Goal: Transaction & Acquisition: Purchase product/service

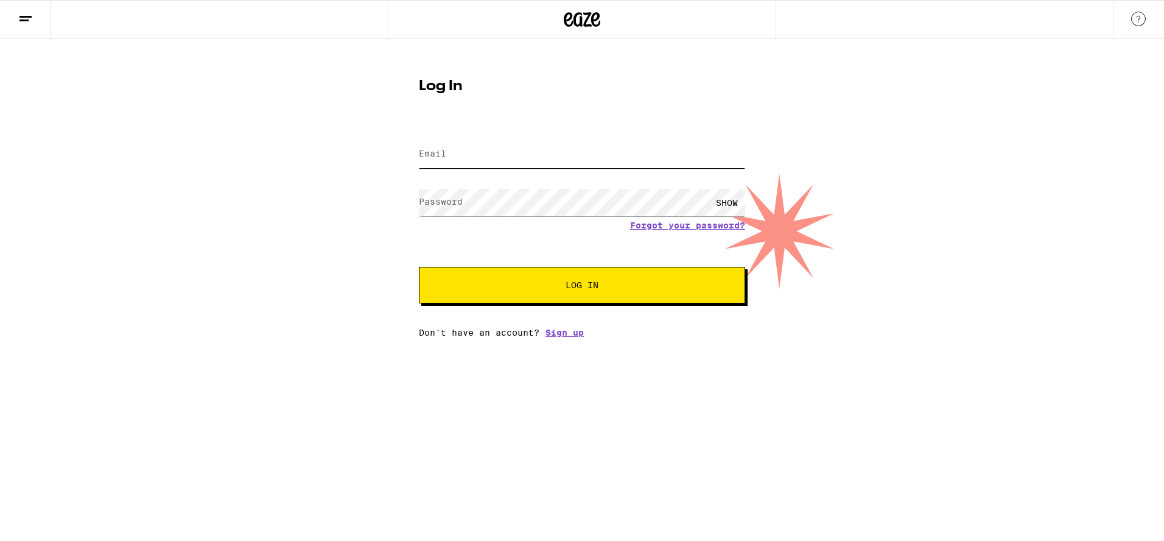
type input "[EMAIL_ADDRESS][DOMAIN_NAME]"
click at [566, 278] on button "Log In" at bounding box center [582, 285] width 326 height 37
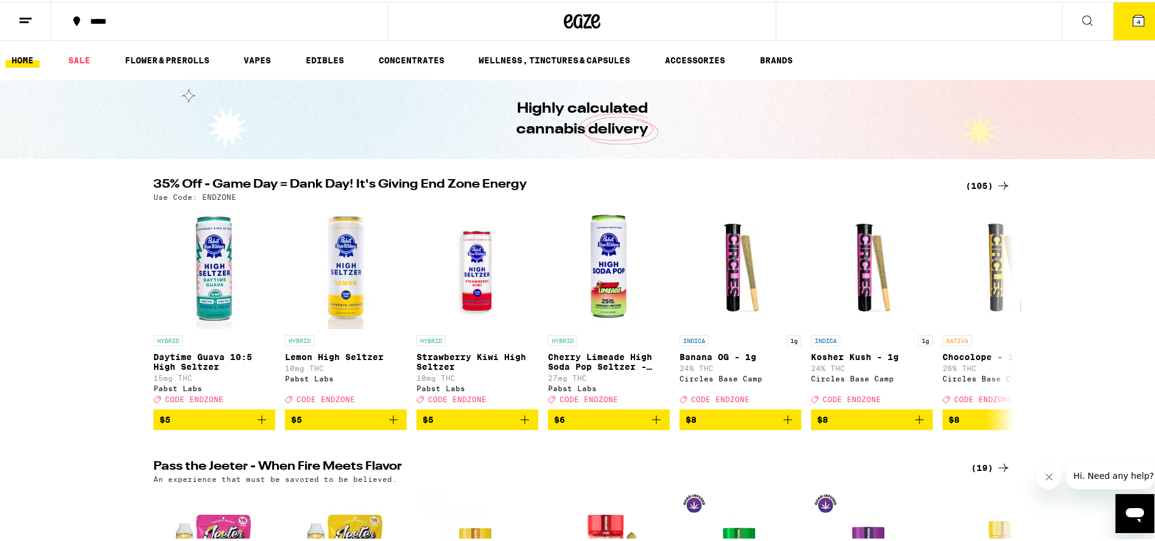
click at [966, 186] on div "(105)" at bounding box center [988, 184] width 45 height 15
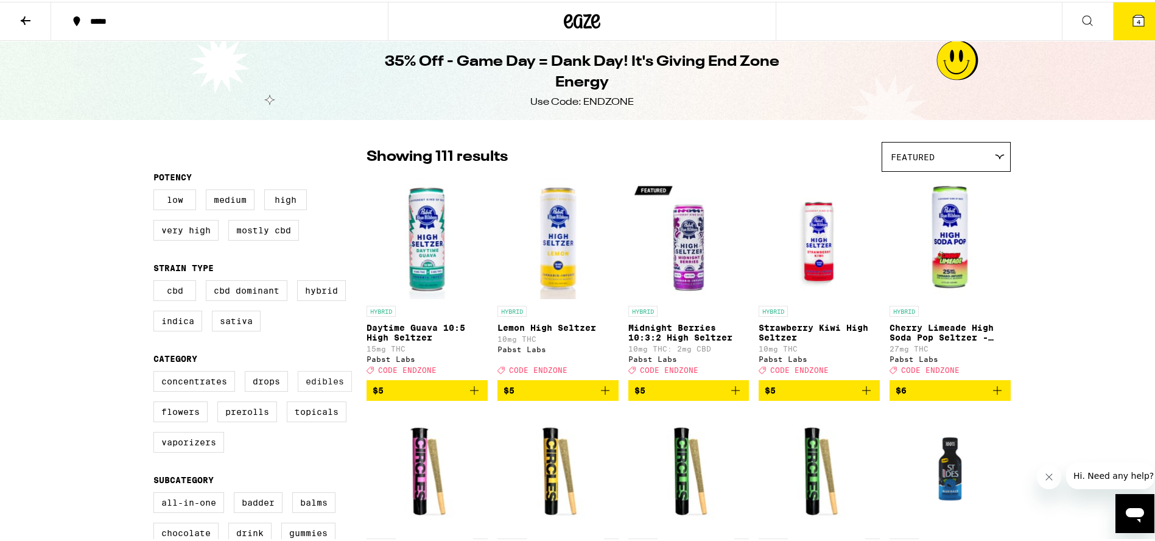
click at [314, 389] on label "Edibles" at bounding box center [325, 379] width 54 height 21
click at [156, 371] on input "Edibles" at bounding box center [156, 371] width 1 height 1
checkbox input "true"
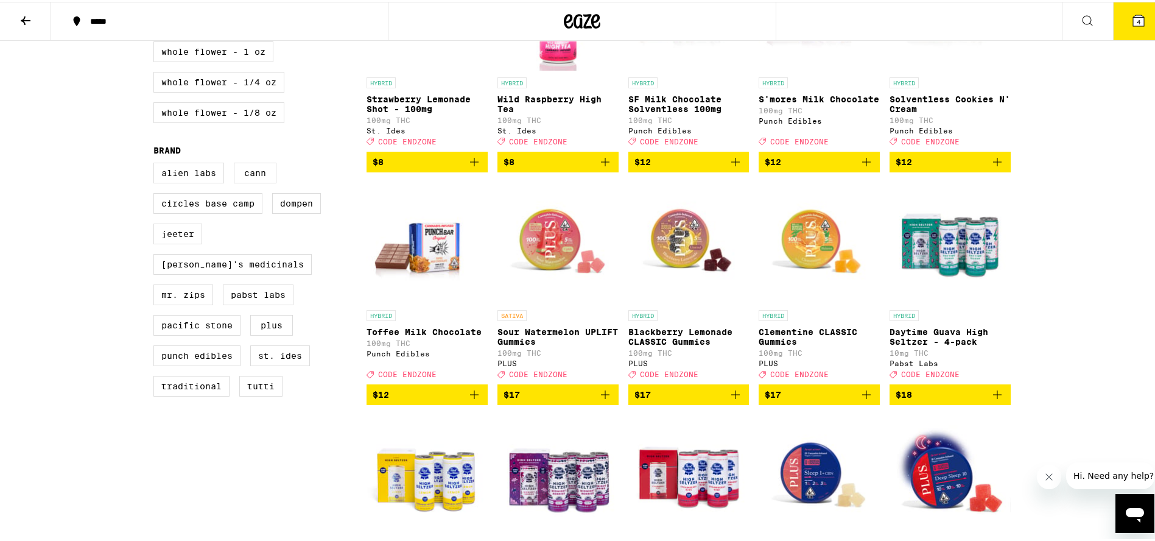
scroll to position [709, 0]
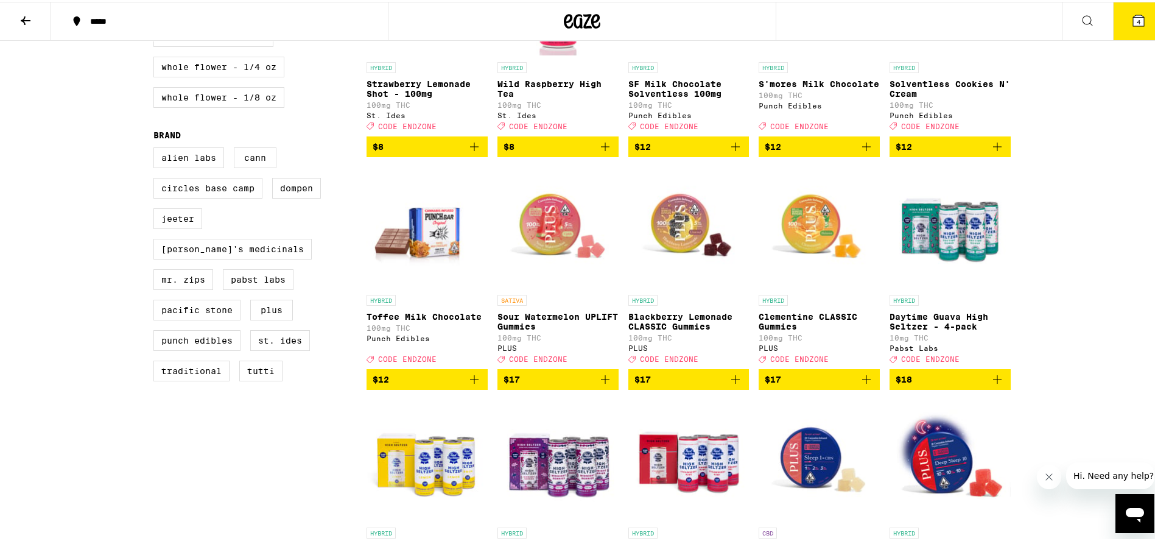
click at [789, 230] on img "Open page for Clementine CLASSIC Gummies from PLUS" at bounding box center [819, 226] width 121 height 122
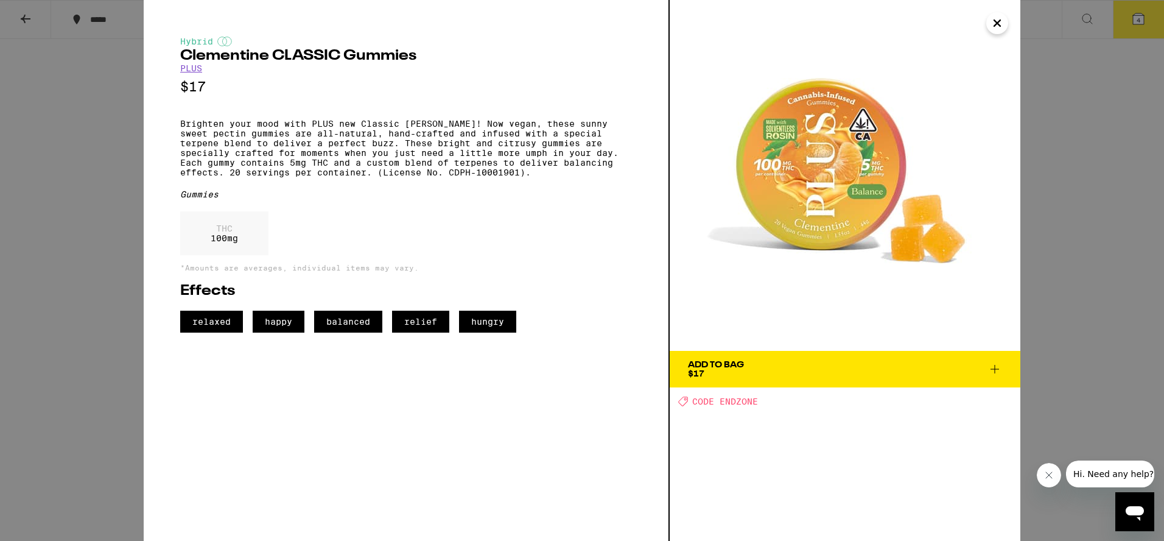
click at [748, 361] on span "Add To Bag $17" at bounding box center [845, 368] width 314 height 17
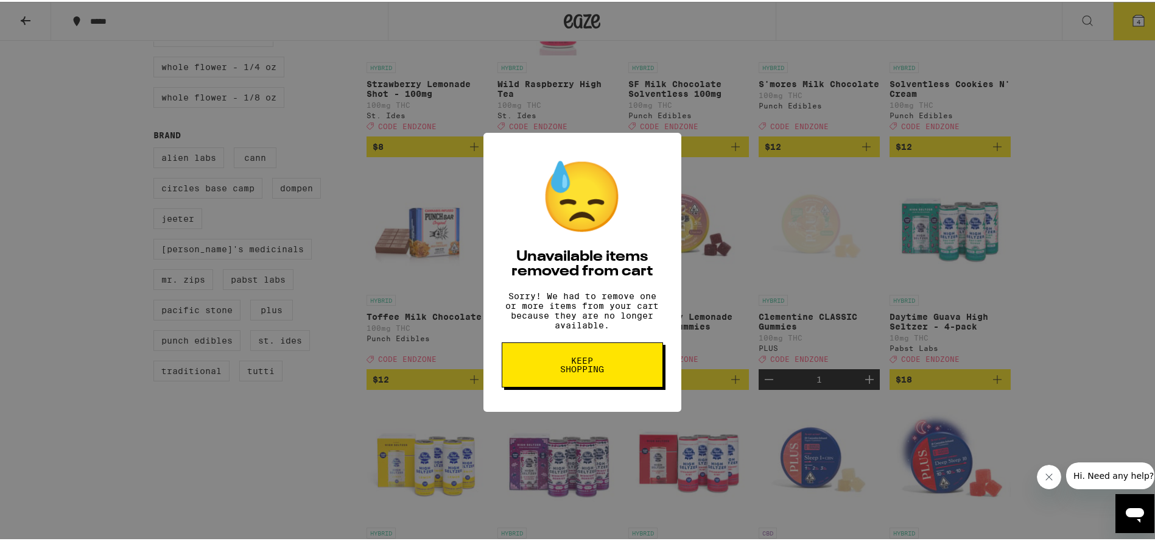
click at [623, 368] on button "Keep Shopping" at bounding box center [582, 362] width 161 height 45
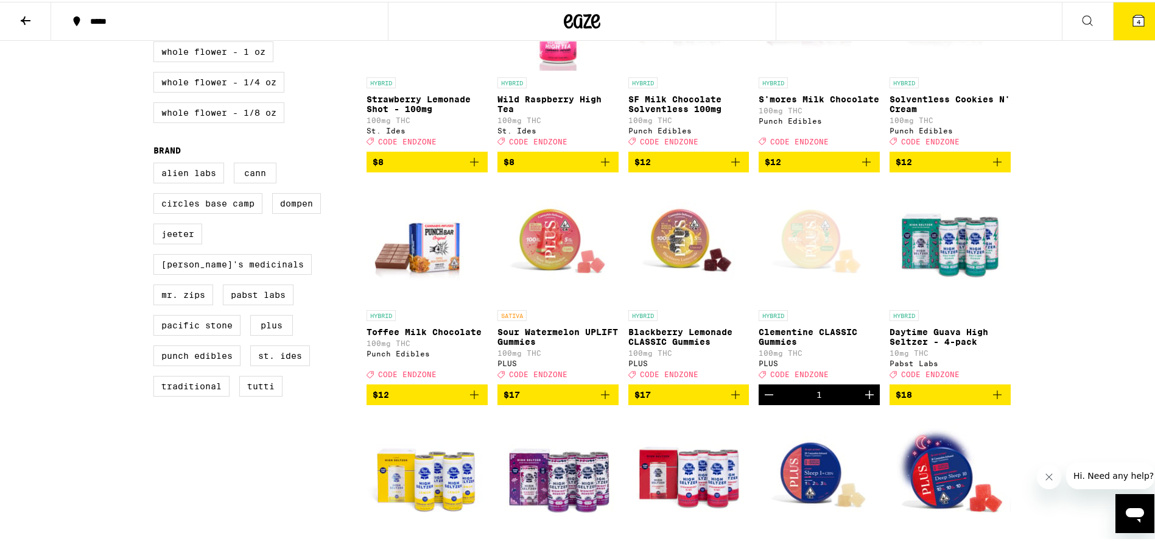
click at [559, 286] on img "Open page for Sour Watermelon UPLIFT Gummies from PLUS" at bounding box center [557, 241] width 121 height 122
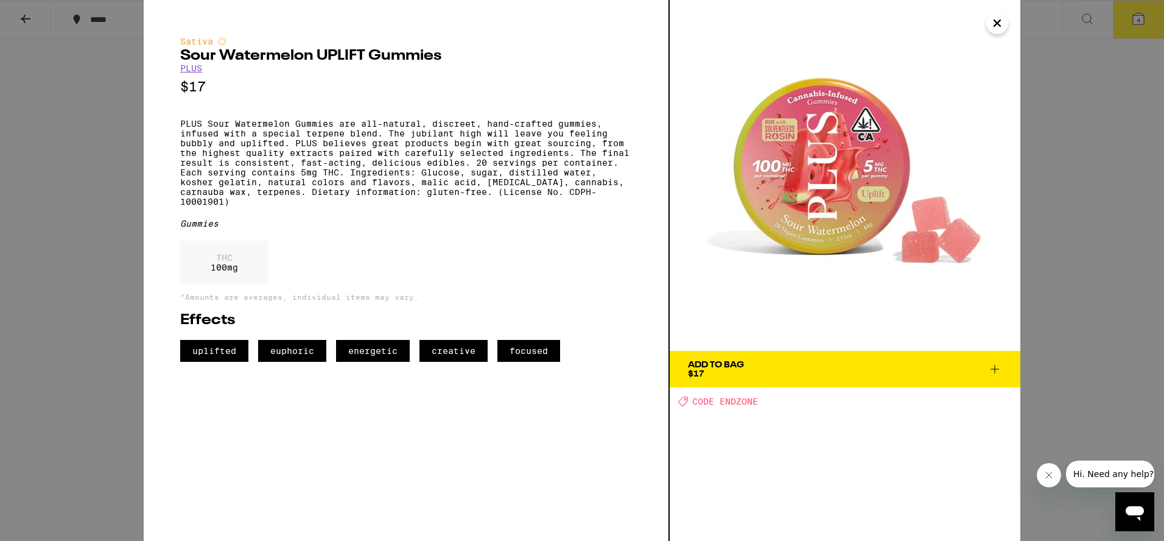
click at [996, 29] on icon "Close" at bounding box center [997, 23] width 15 height 18
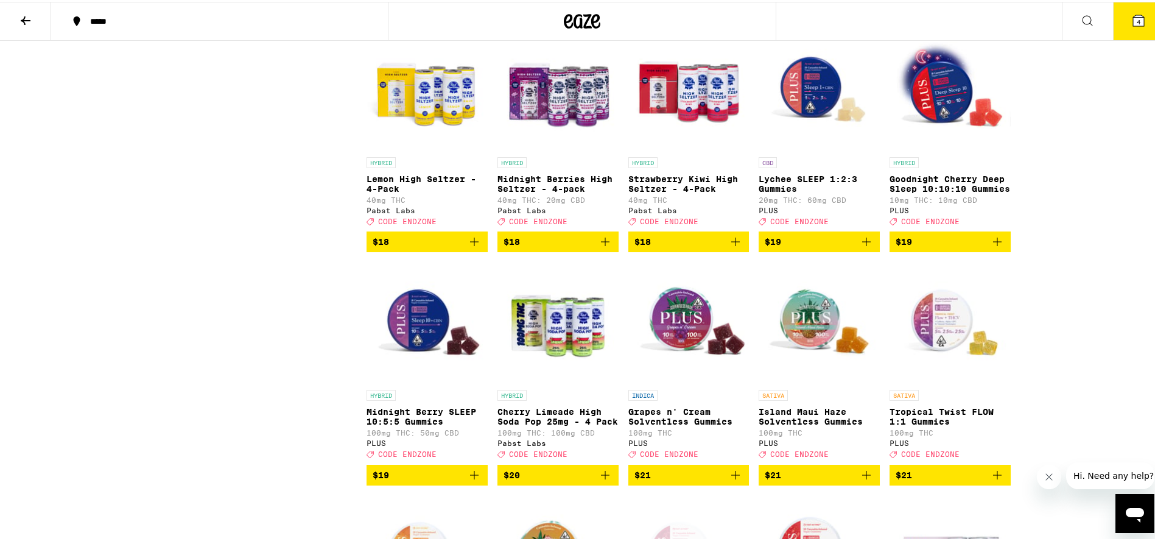
scroll to position [1126, 0]
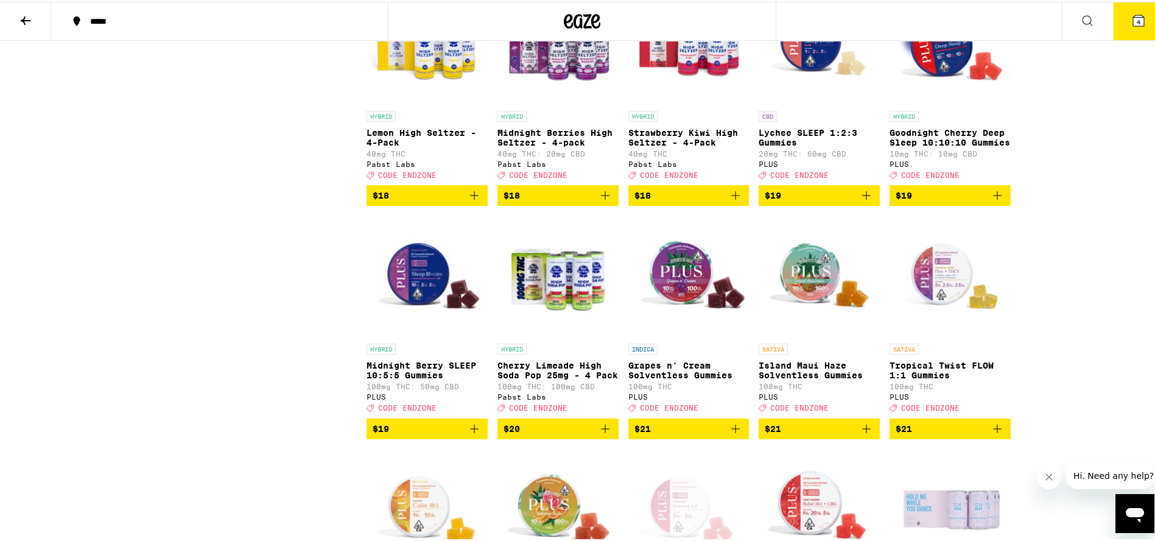
click at [914, 303] on img "Open page for Tropical Twist FLOW 1:1 Gummies from PLUS" at bounding box center [949, 275] width 121 height 122
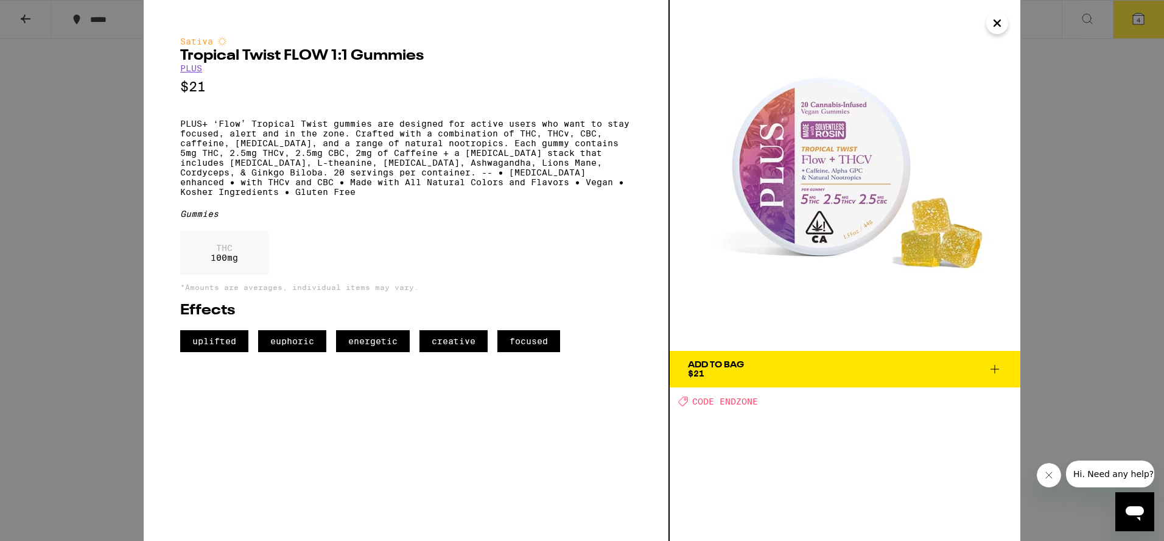
click at [994, 29] on icon "Close" at bounding box center [997, 23] width 15 height 18
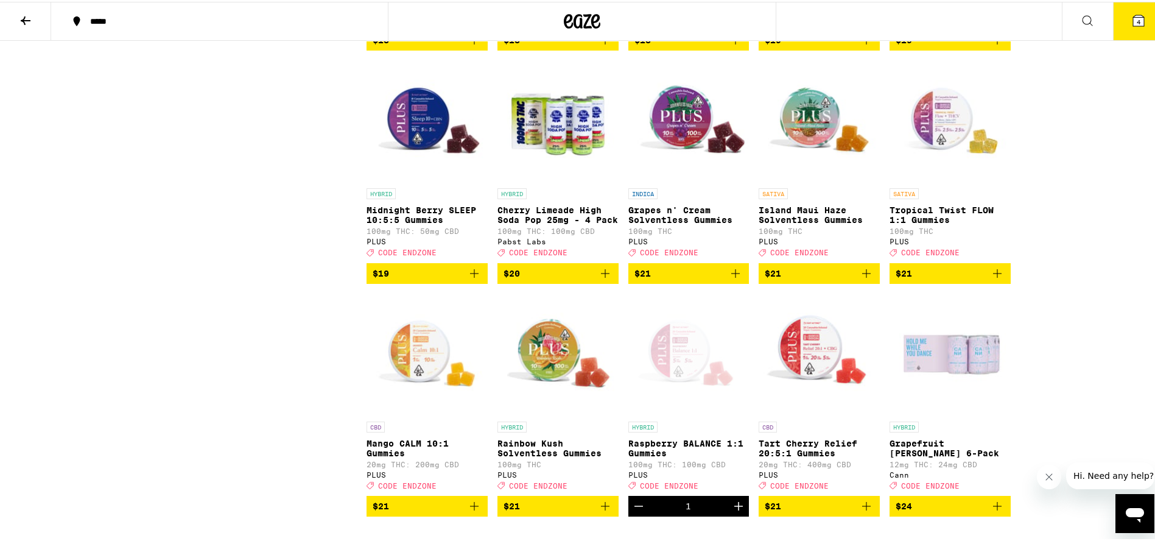
scroll to position [1404, 0]
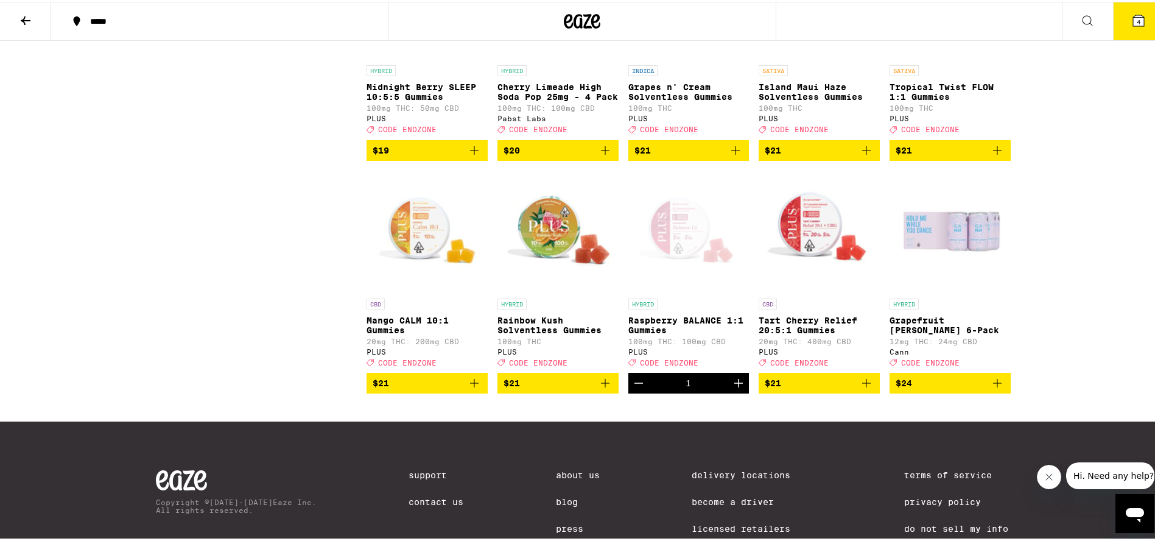
click at [805, 251] on img "Open page for Tart Cherry Relief 20:5:1 Gummies from PLUS" at bounding box center [819, 230] width 121 height 122
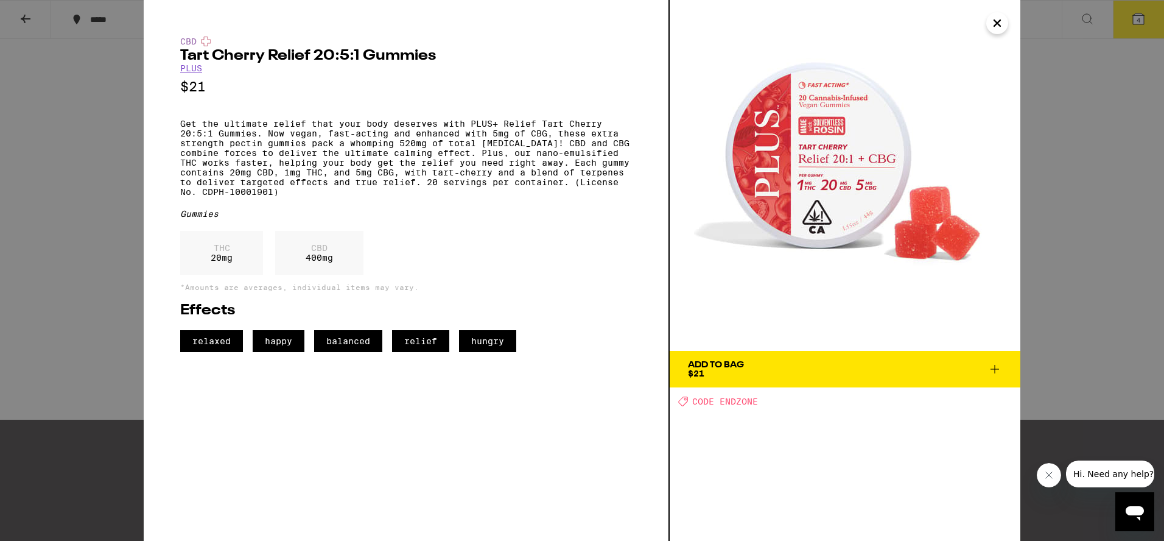
click at [990, 22] on icon "Close" at bounding box center [997, 23] width 15 height 18
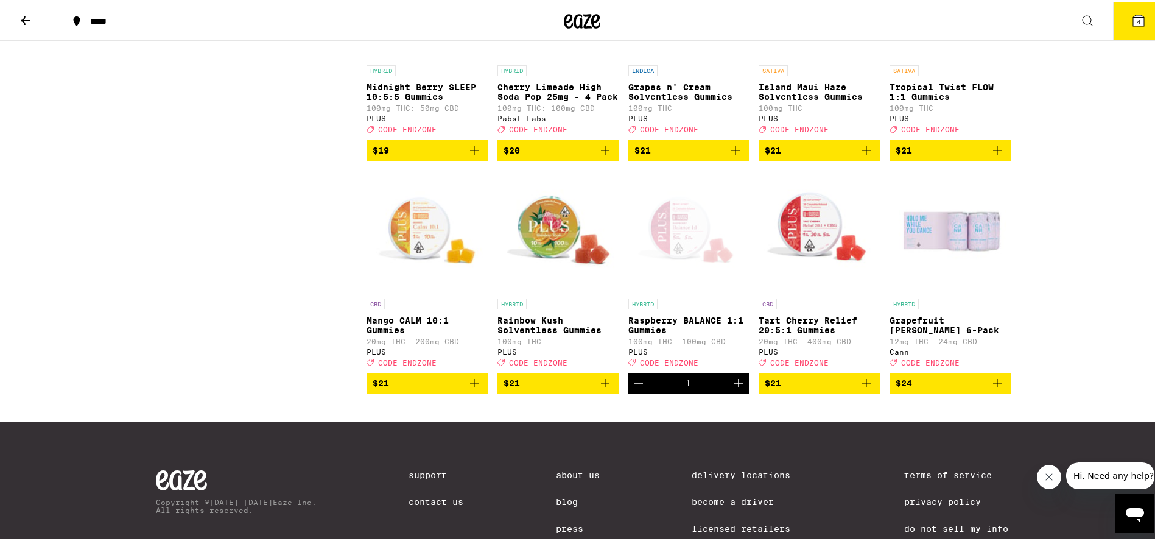
click at [430, 273] on img "Open page for Mango CALM 10:1 Gummies from PLUS" at bounding box center [426, 230] width 121 height 122
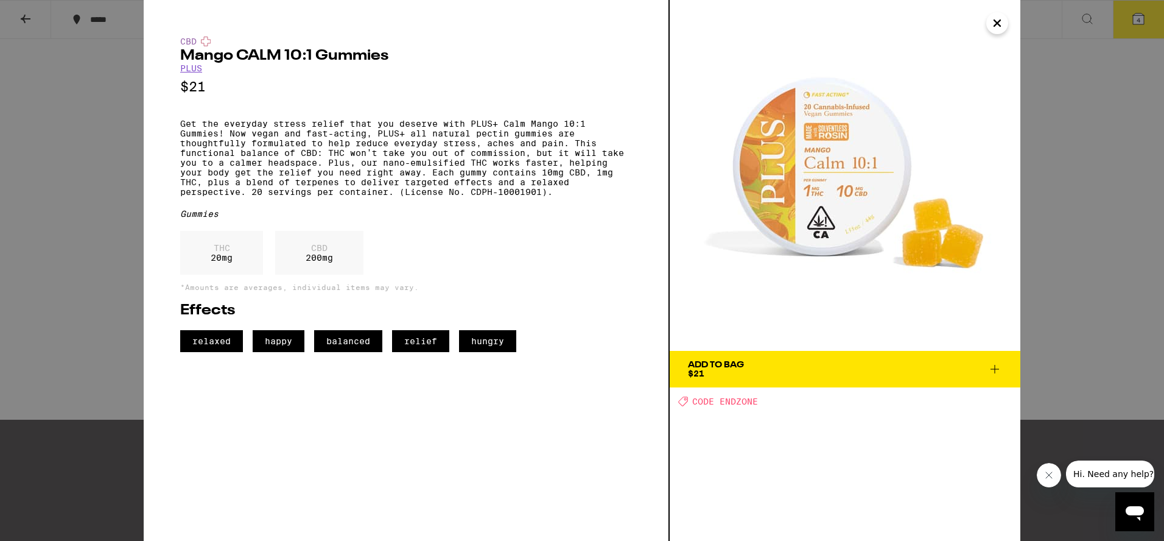
click at [991, 24] on icon "Close" at bounding box center [997, 23] width 15 height 18
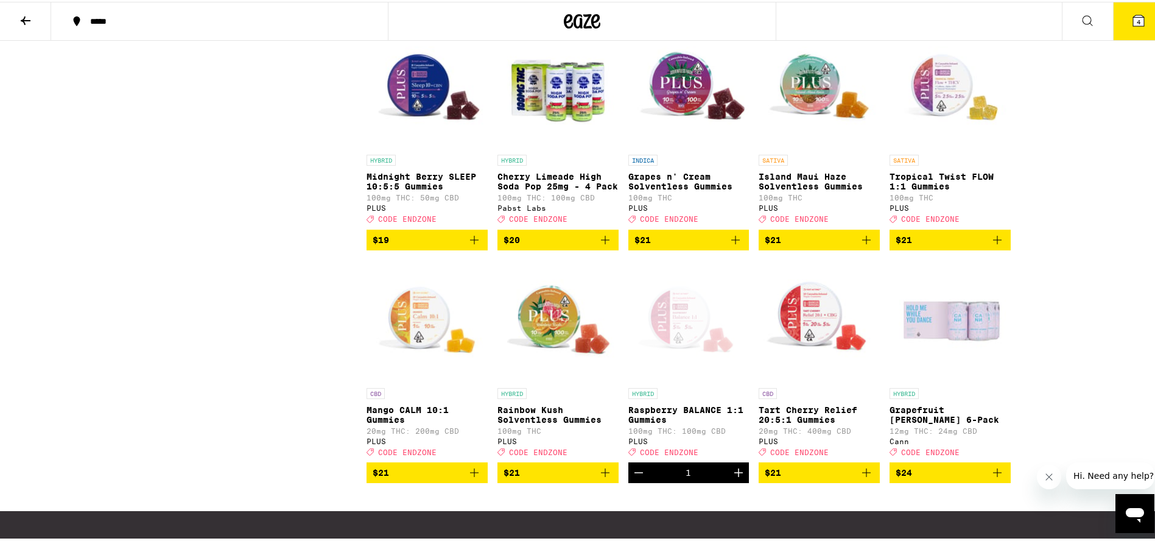
scroll to position [1269, 0]
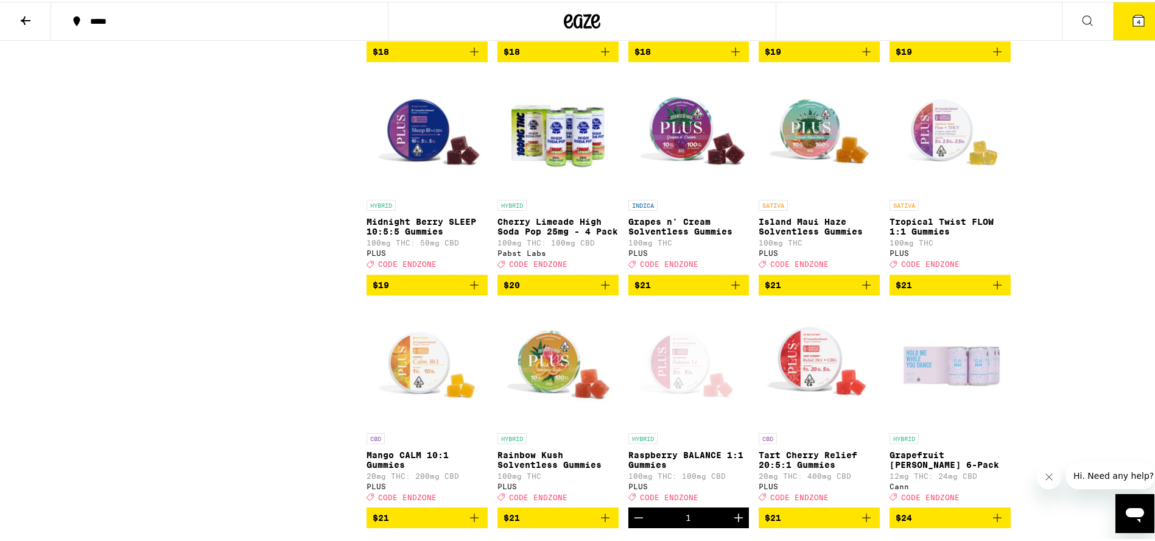
click at [418, 177] on img "Open page for Midnight Berry SLEEP 10:5:5 Gummies from PLUS" at bounding box center [426, 131] width 121 height 122
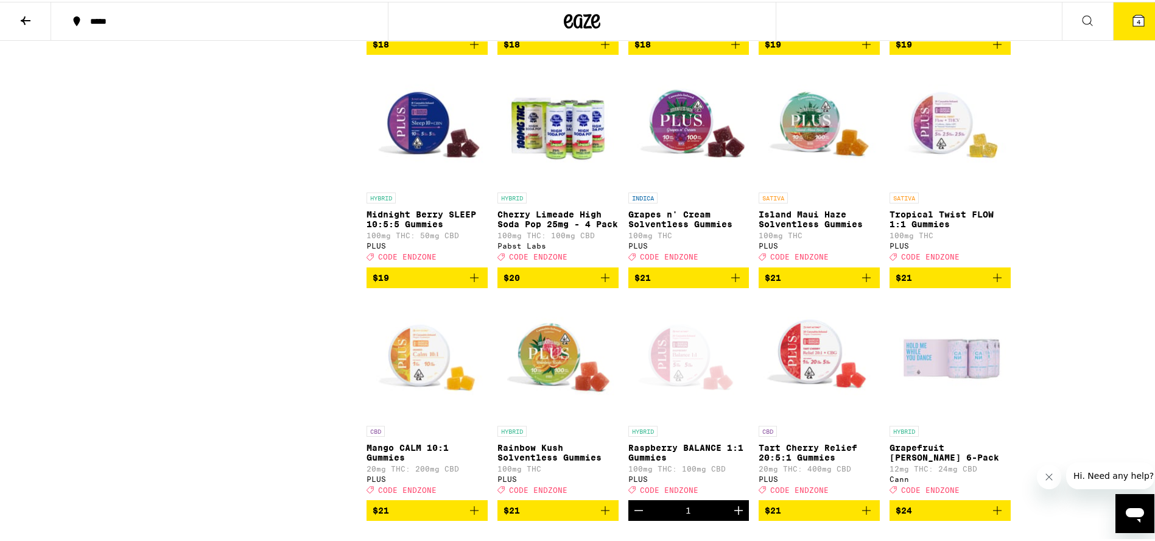
click at [821, 173] on img "Open page for Island Maui Haze Solventless Gummies from PLUS" at bounding box center [819, 124] width 121 height 122
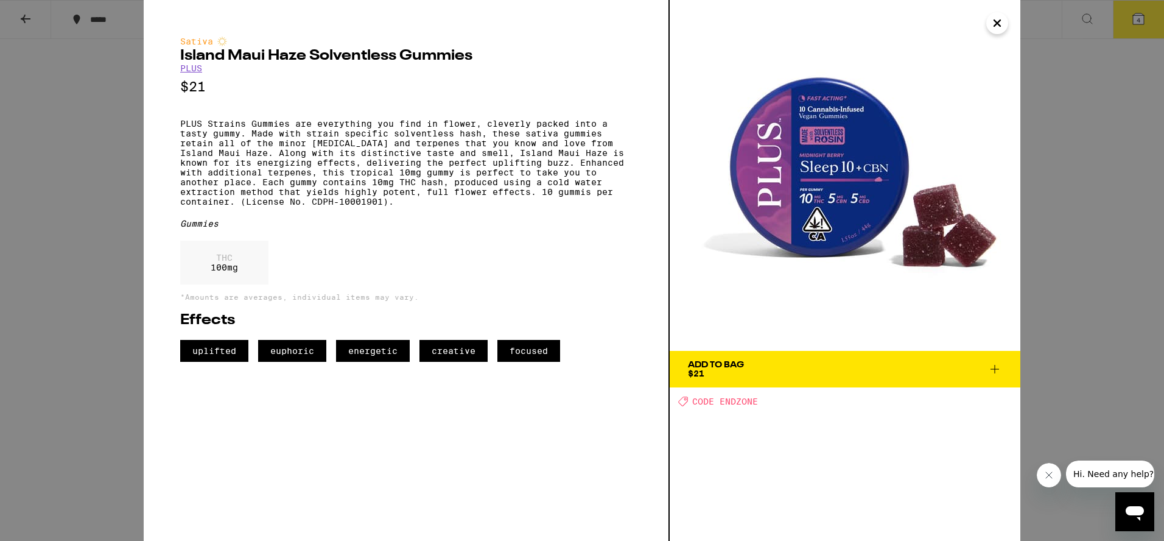
click at [994, 27] on icon "Close" at bounding box center [997, 23] width 15 height 18
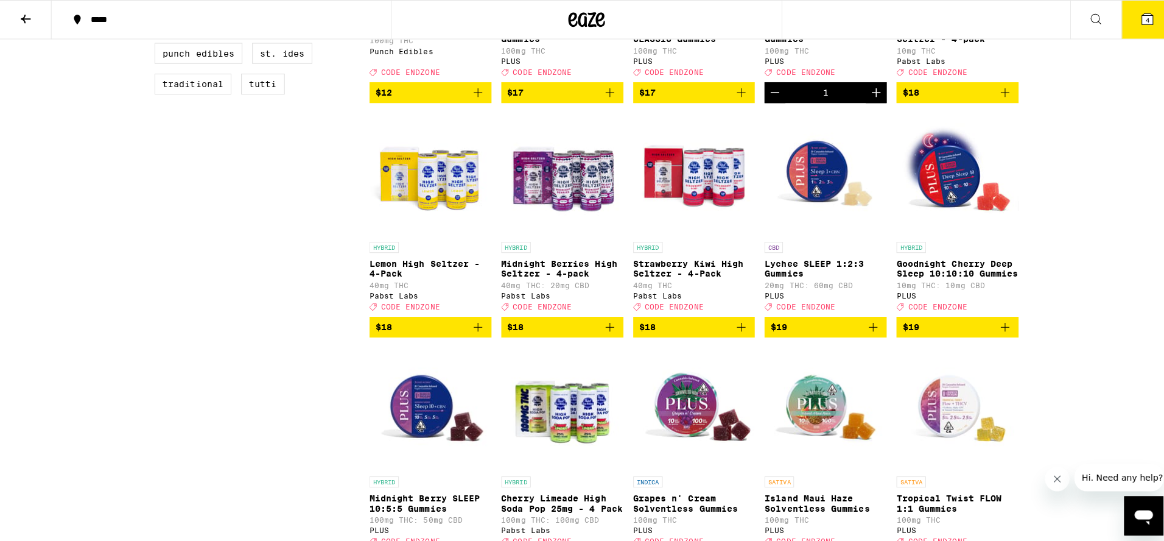
scroll to position [778, 0]
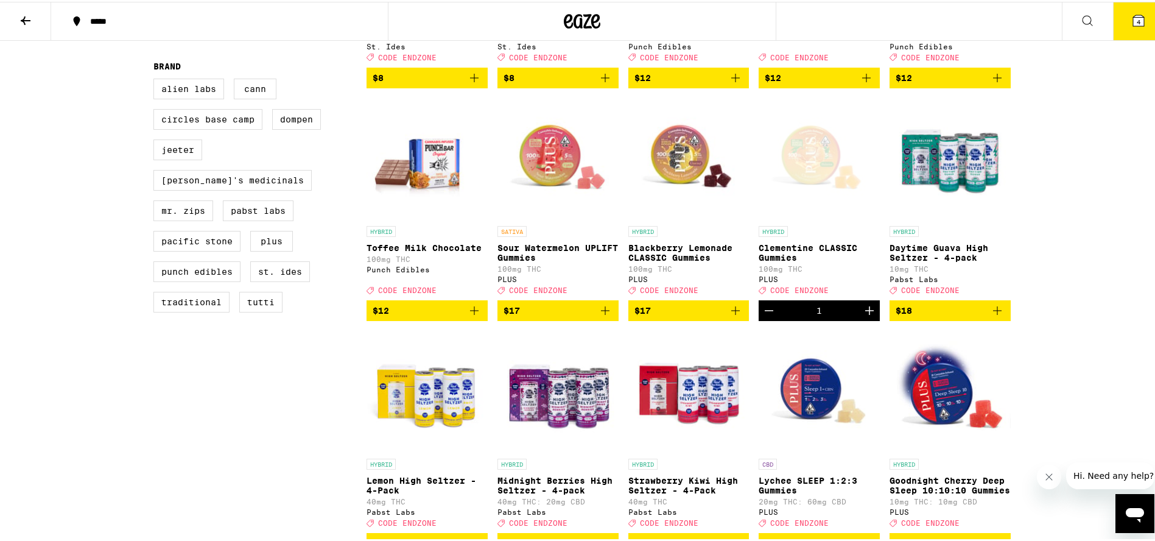
click at [654, 261] on p "Blackberry Lemonade CLASSIC Gummies" at bounding box center [688, 250] width 121 height 19
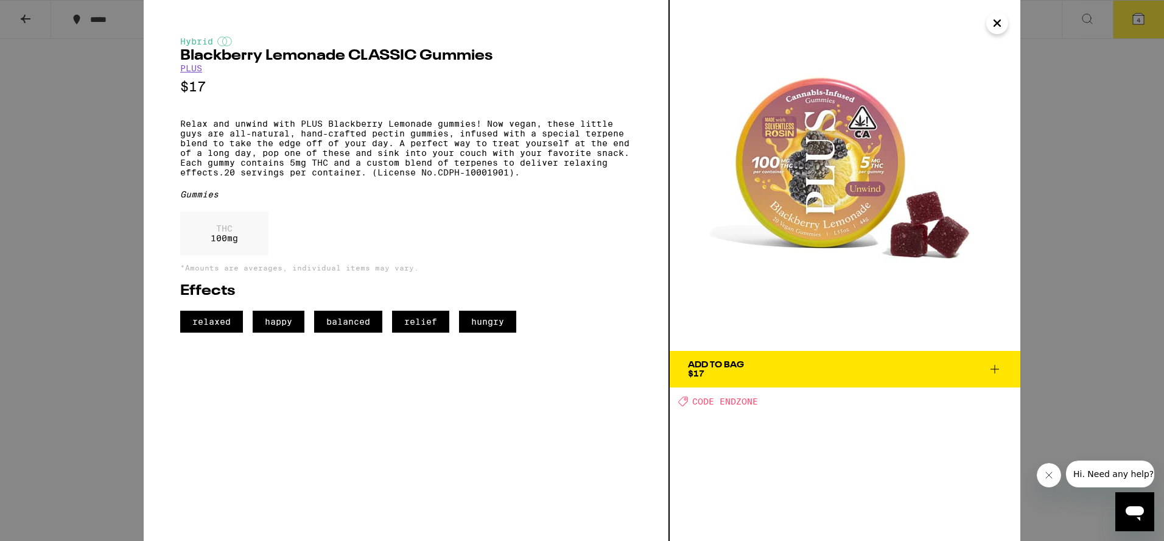
click at [706, 357] on button "Add To Bag $17" at bounding box center [845, 369] width 351 height 37
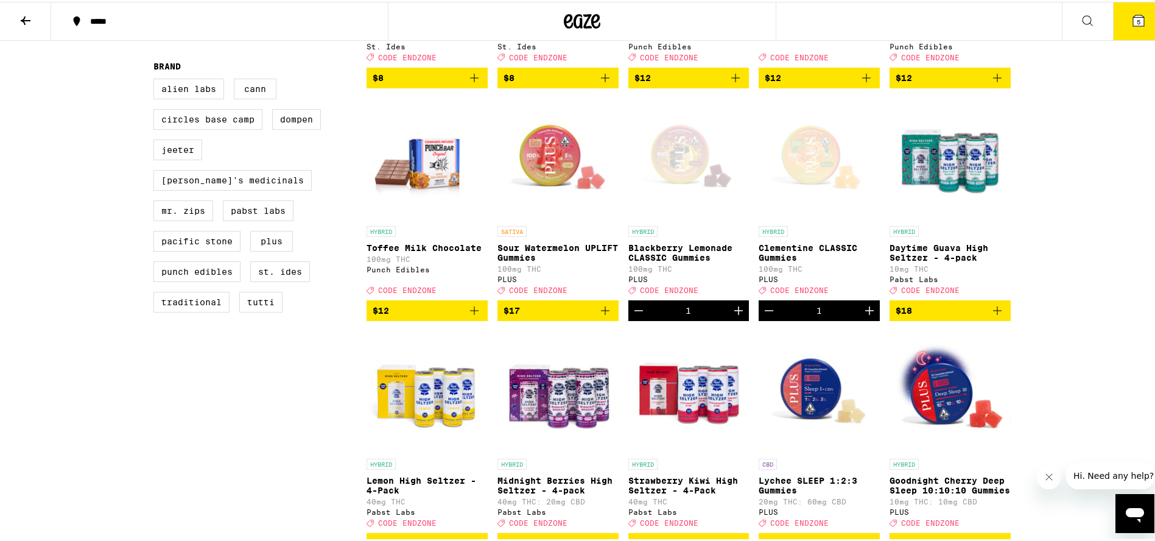
click at [1113, 26] on button "5" at bounding box center [1138, 20] width 51 height 38
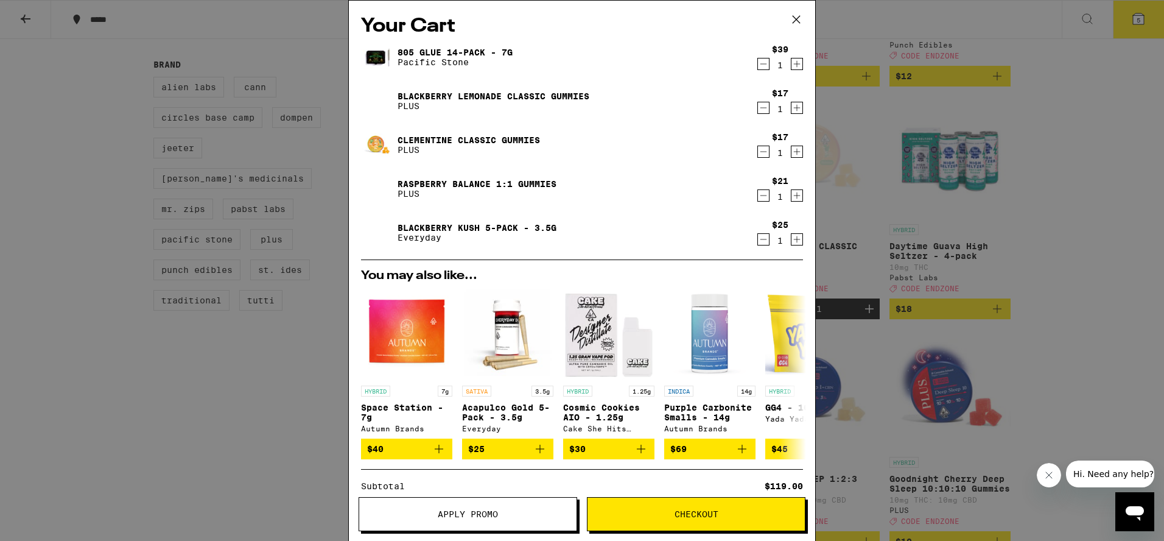
click at [760, 64] on icon "Decrement" at bounding box center [763, 64] width 7 height 0
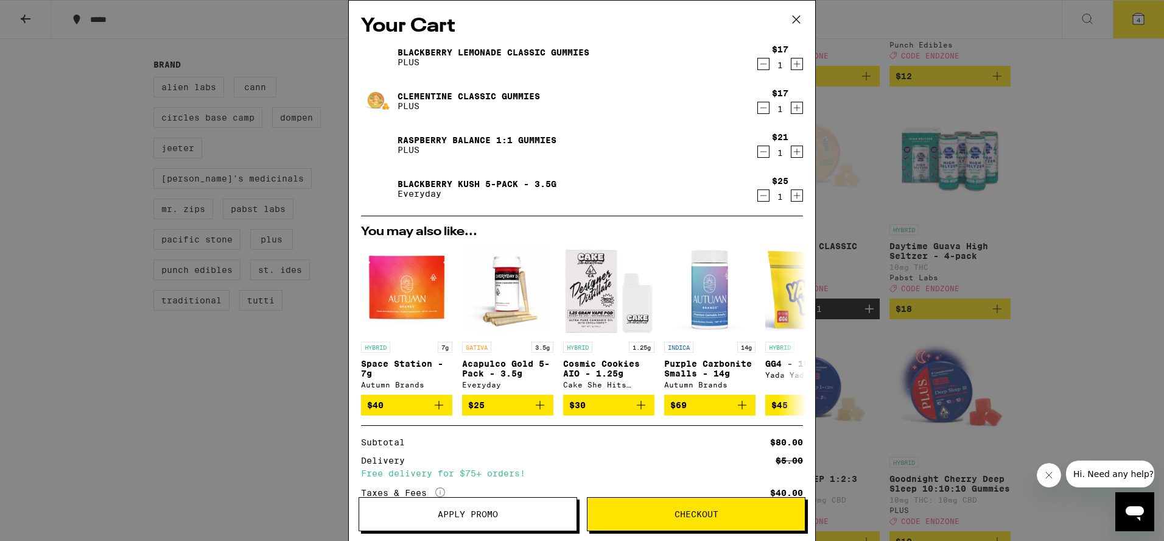
click at [758, 195] on icon "Decrement" at bounding box center [763, 195] width 11 height 15
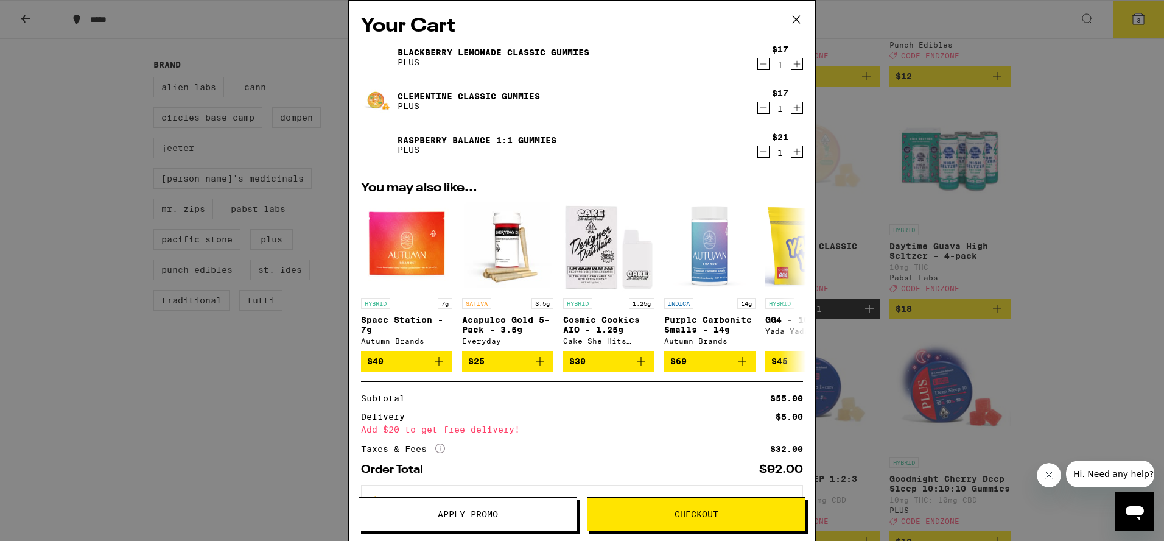
click at [270, 376] on div "Your Cart Blackberry Lemonade CLASSIC Gummies PLUS $17 1 Clementine CLASSIC Gum…" at bounding box center [582, 270] width 1164 height 541
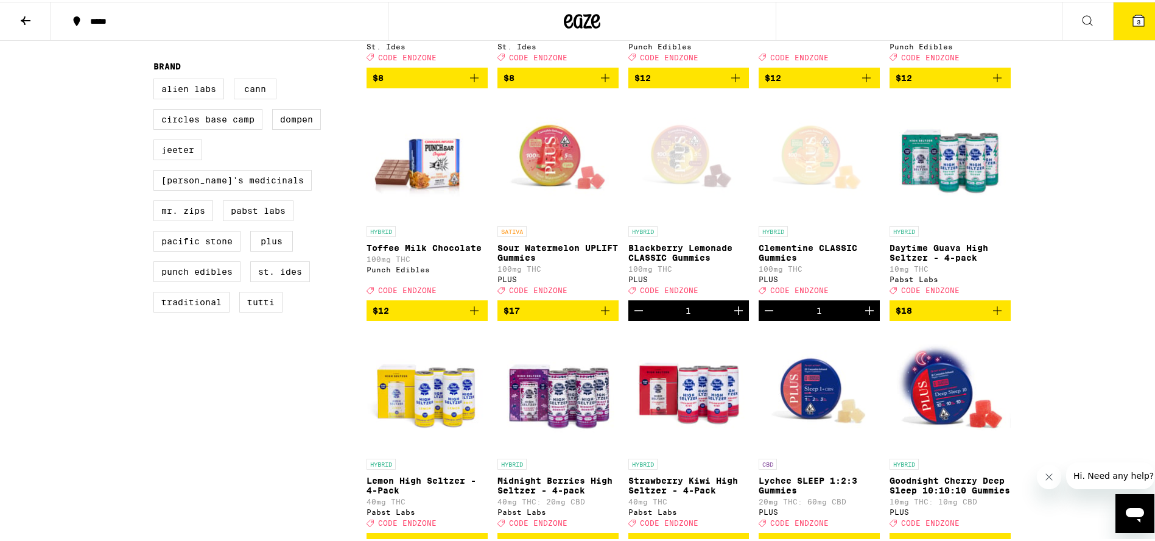
click at [1148, 19] on button "3" at bounding box center [1138, 20] width 51 height 38
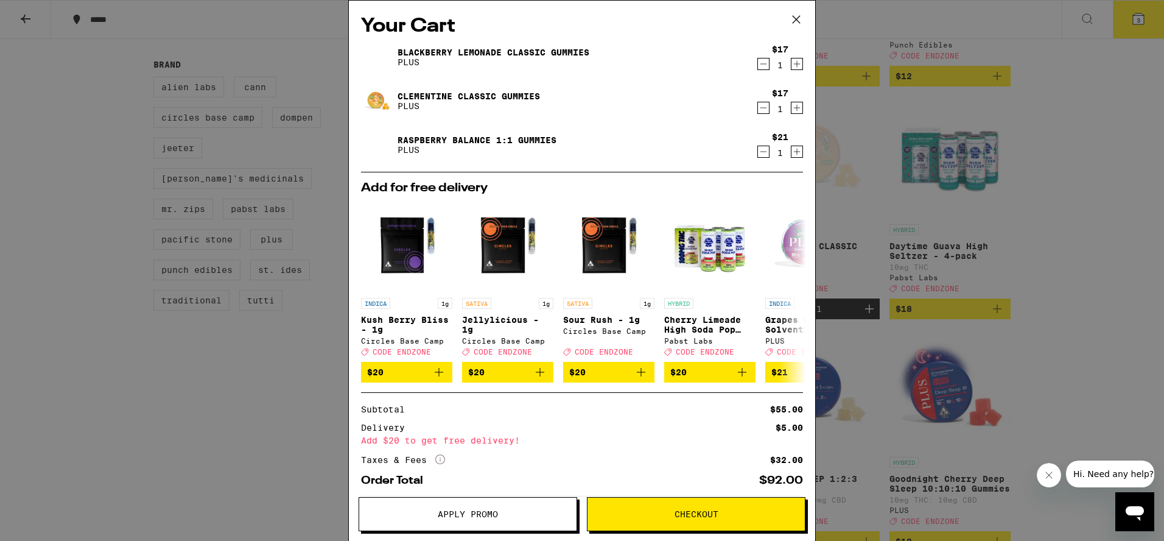
click at [477, 510] on span "Apply Promo" at bounding box center [468, 514] width 60 height 9
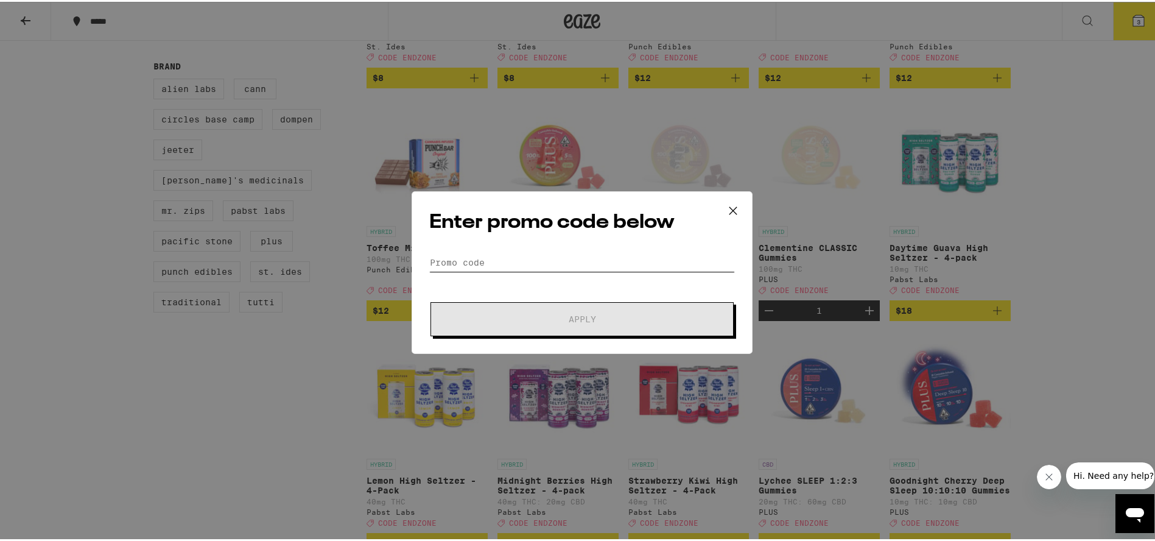
click at [482, 265] on input "Promo Code" at bounding box center [582, 260] width 306 height 18
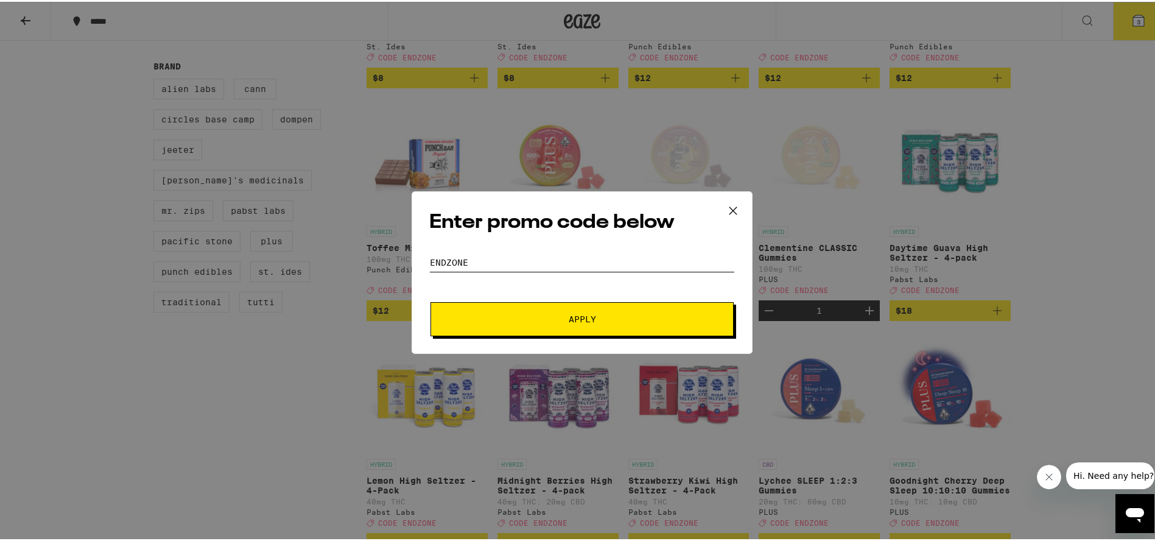
type input "endzone"
click at [430, 300] on button "Apply" at bounding box center [581, 317] width 303 height 34
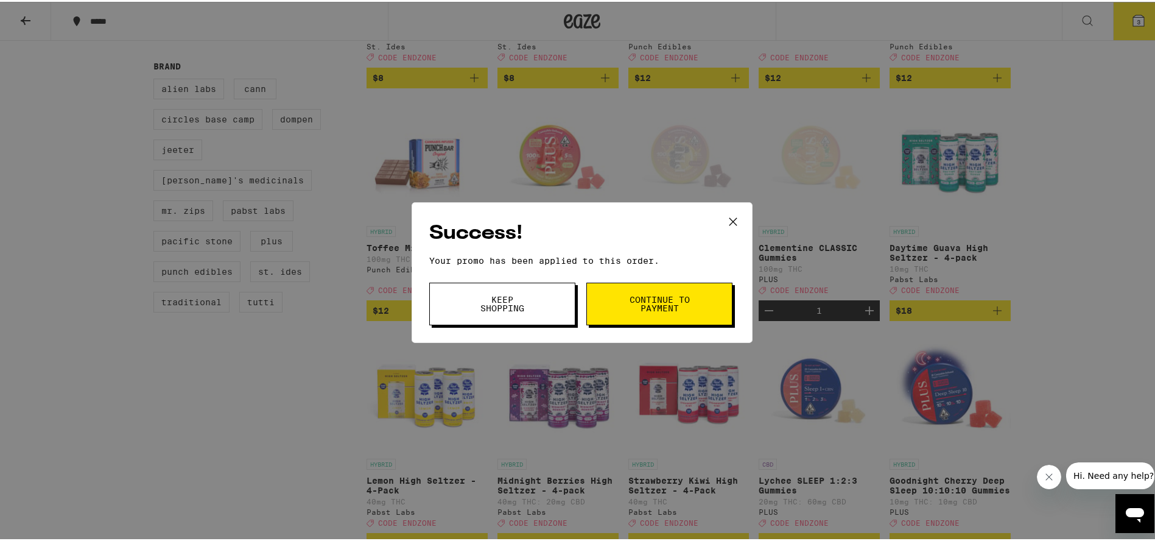
click at [527, 306] on span "Keep Shopping" at bounding box center [502, 301] width 62 height 17
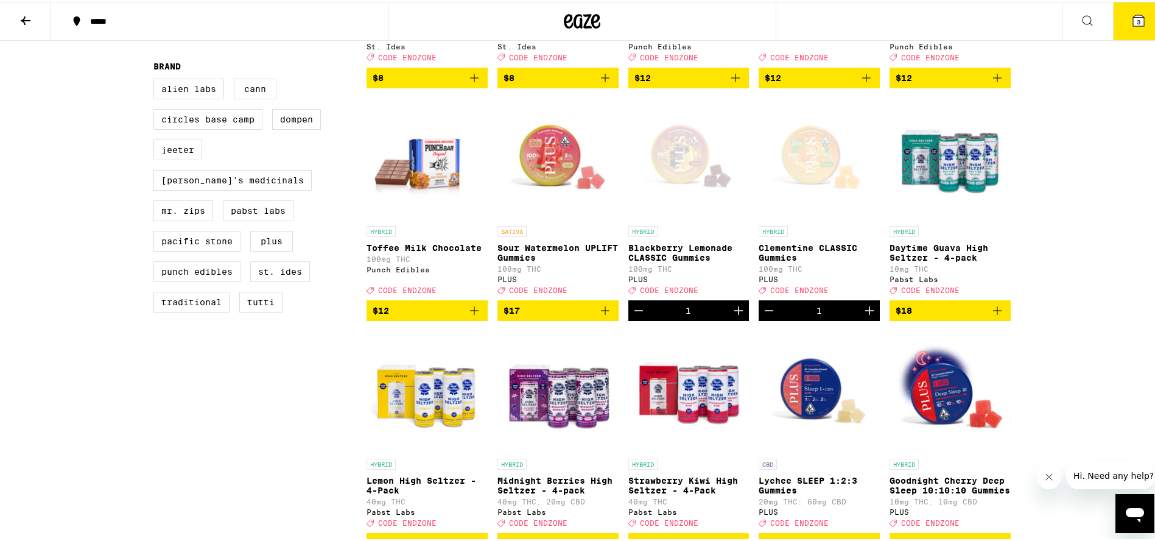
click at [1131, 26] on icon at bounding box center [1138, 19] width 15 height 15
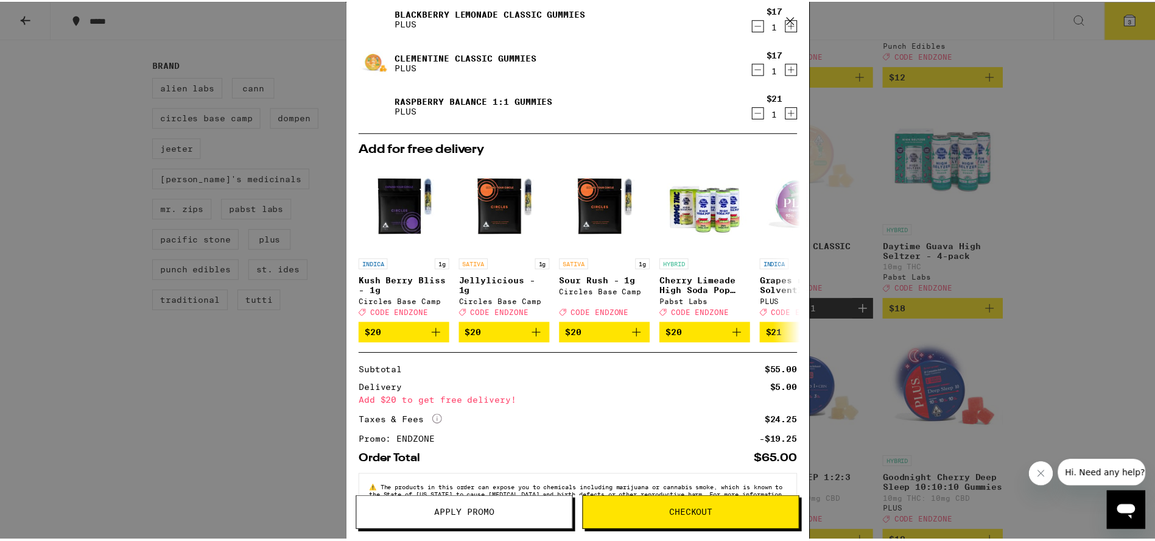
scroll to position [47, 0]
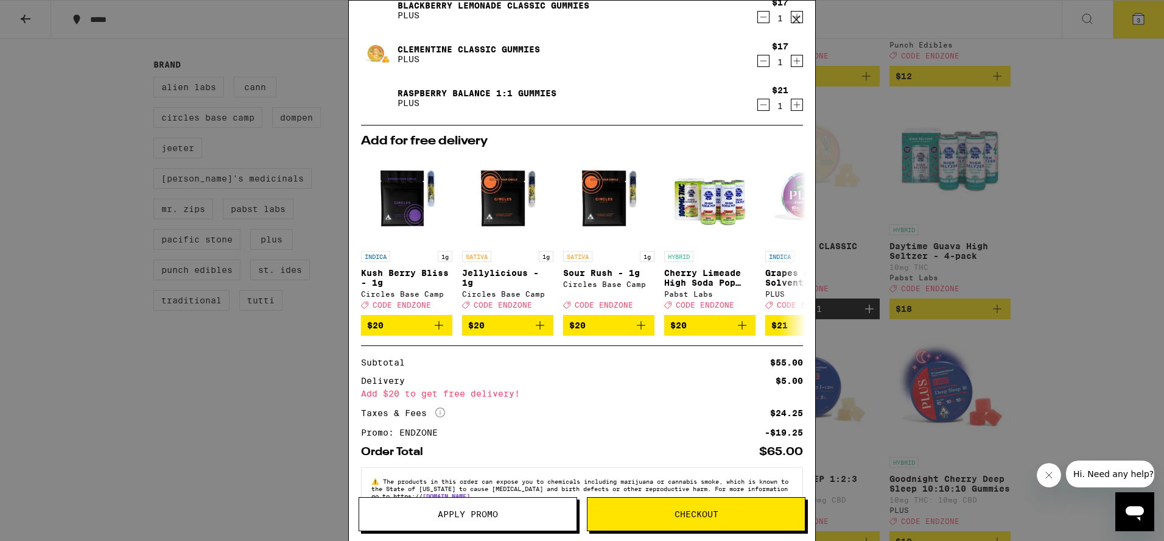
click at [256, 377] on div "Your Cart Blackberry Lemonade CLASSIC Gummies PLUS $17 1 Clementine CLASSIC Gum…" at bounding box center [582, 270] width 1164 height 541
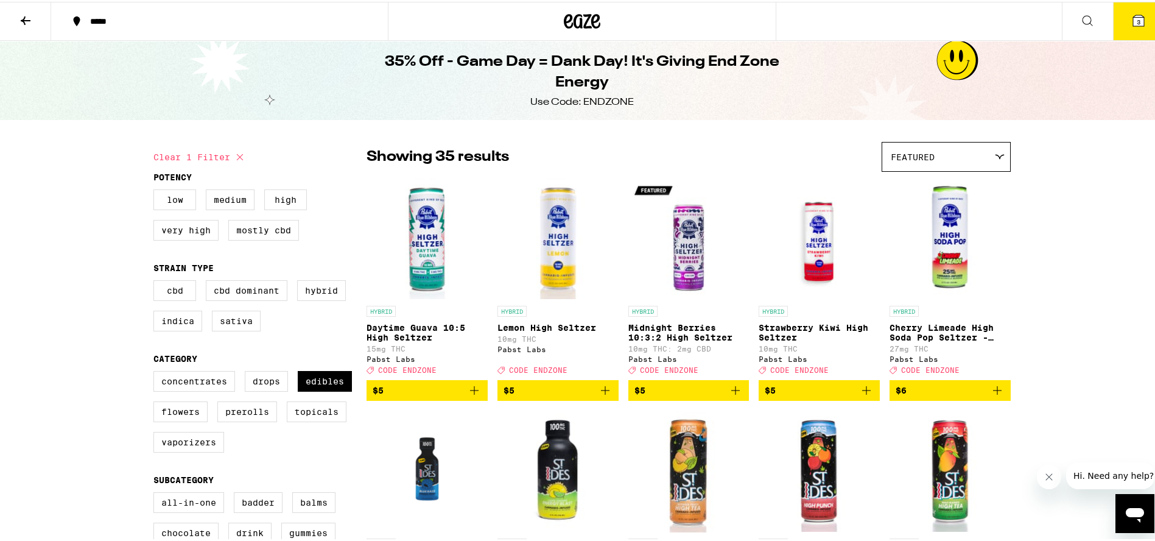
click at [209, 152] on button "Clear 1 filter" at bounding box center [200, 155] width 94 height 30
checkbox input "false"
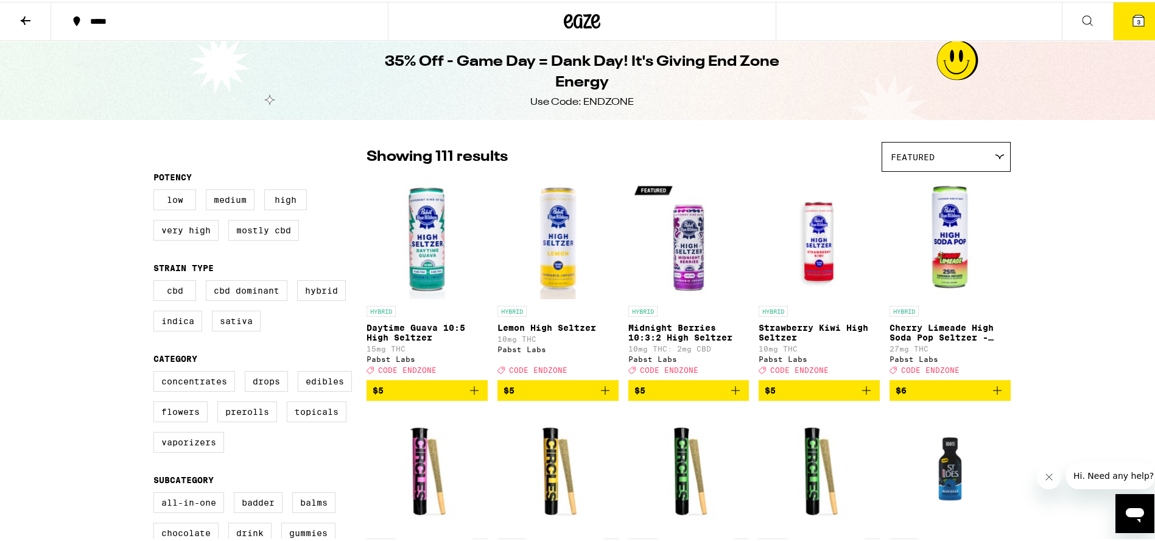
click at [28, 18] on icon at bounding box center [26, 19] width 10 height 9
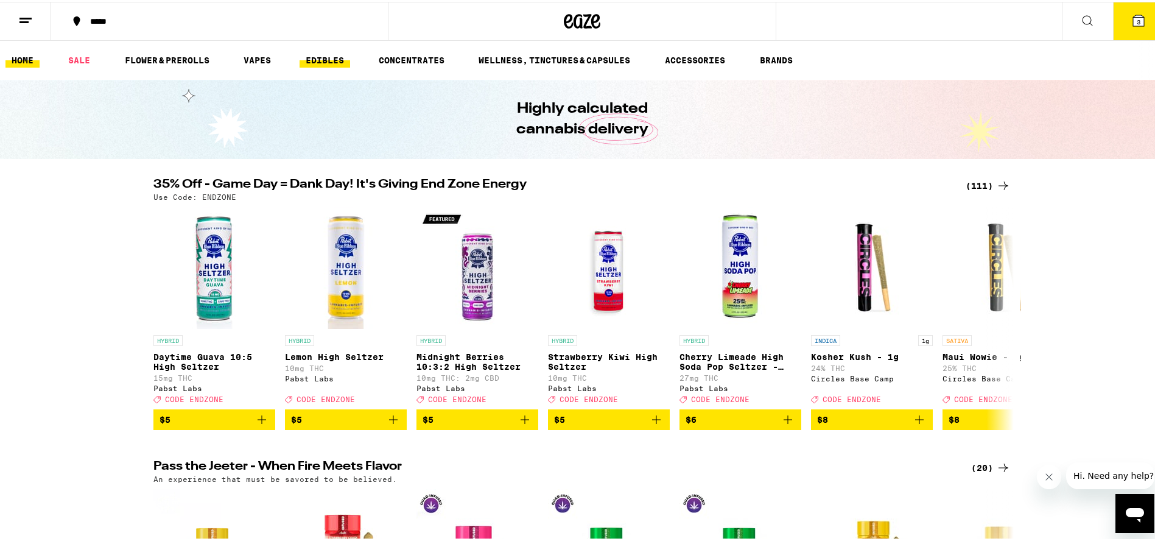
click at [342, 59] on link "EDIBLES" at bounding box center [325, 58] width 51 height 15
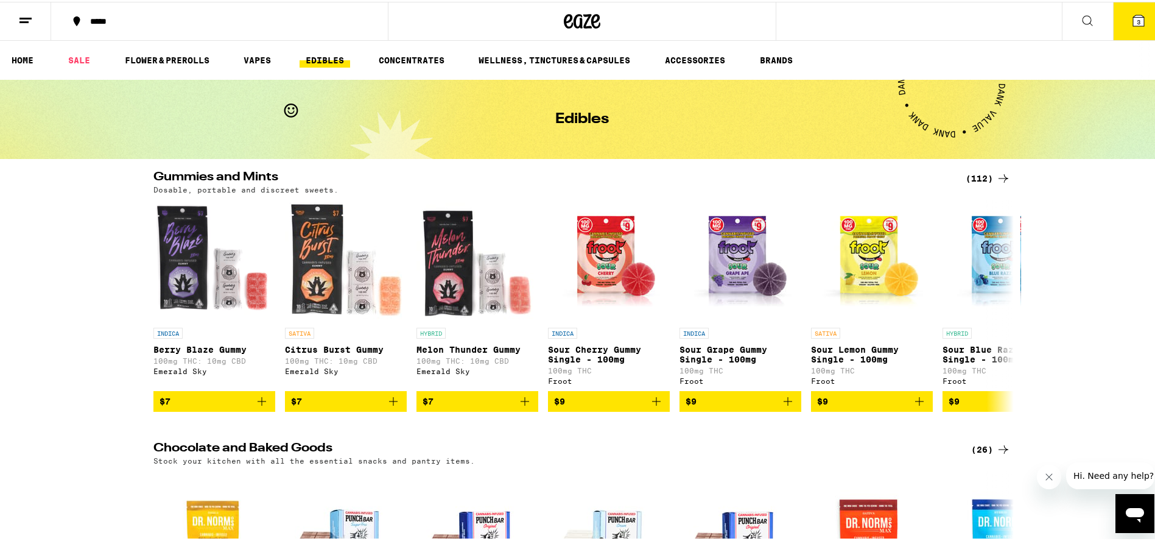
click at [531, 57] on link "WELLNESS, TINCTURES & CAPSULES" at bounding box center [554, 58] width 164 height 15
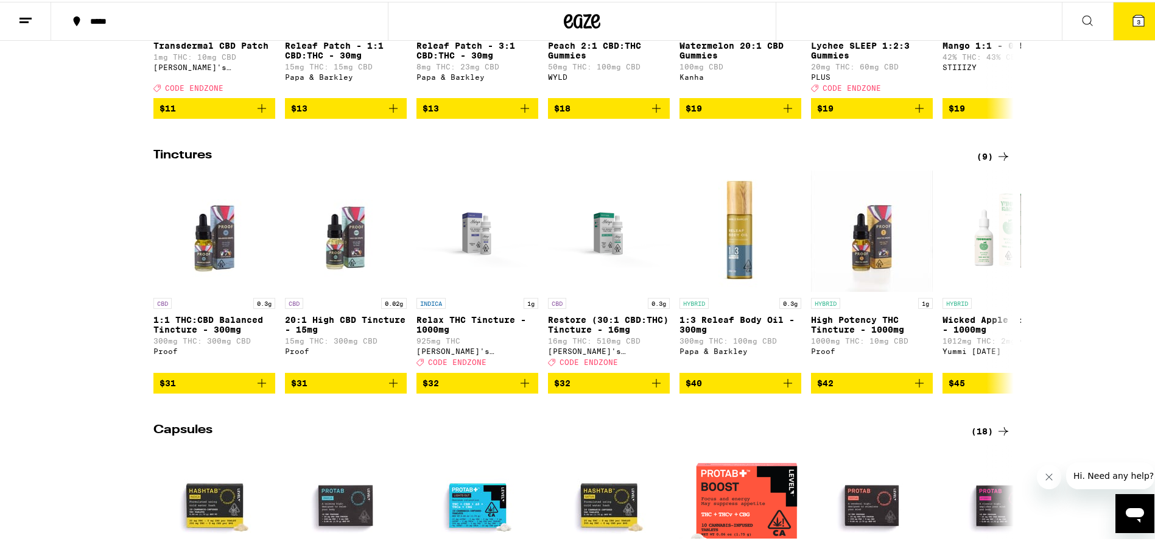
scroll to position [313, 0]
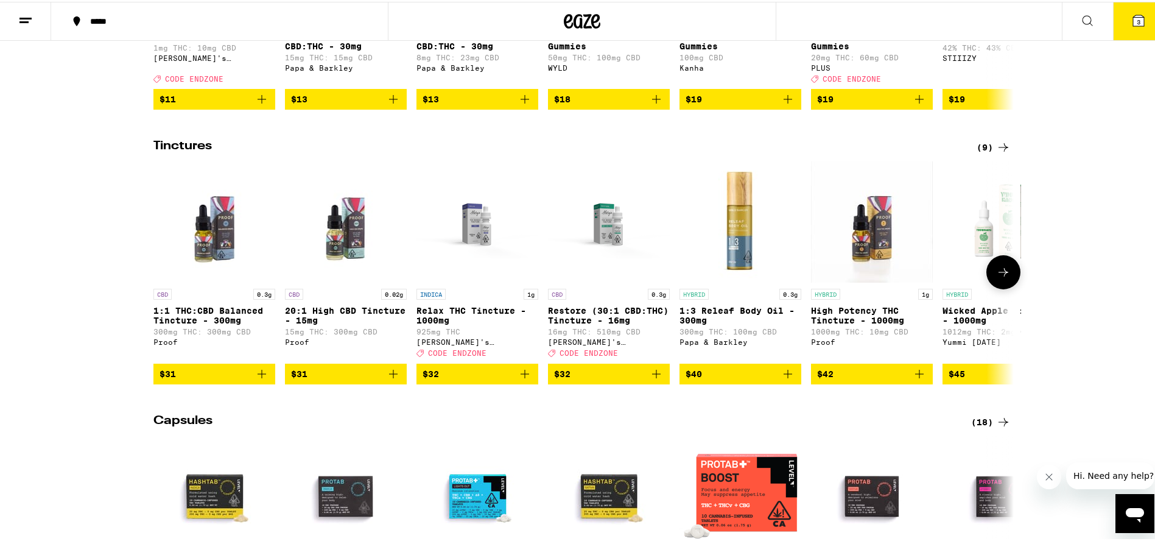
click at [210, 250] on img "Open page for 1:1 THC:CBD Balanced Tincture - 300mg from Proof" at bounding box center [214, 220] width 122 height 122
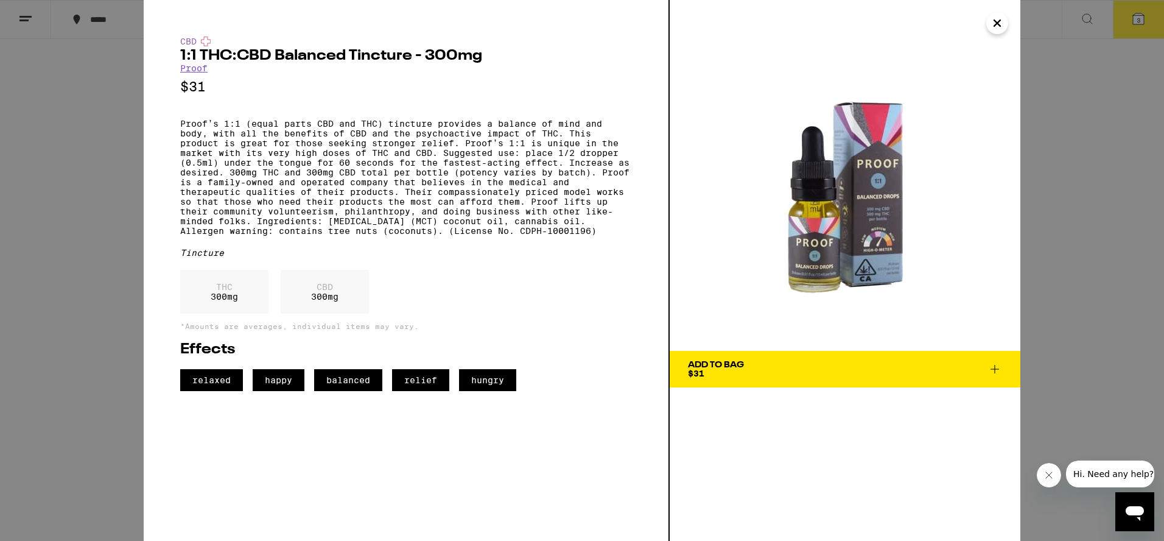
click at [994, 19] on icon "Close" at bounding box center [997, 23] width 15 height 18
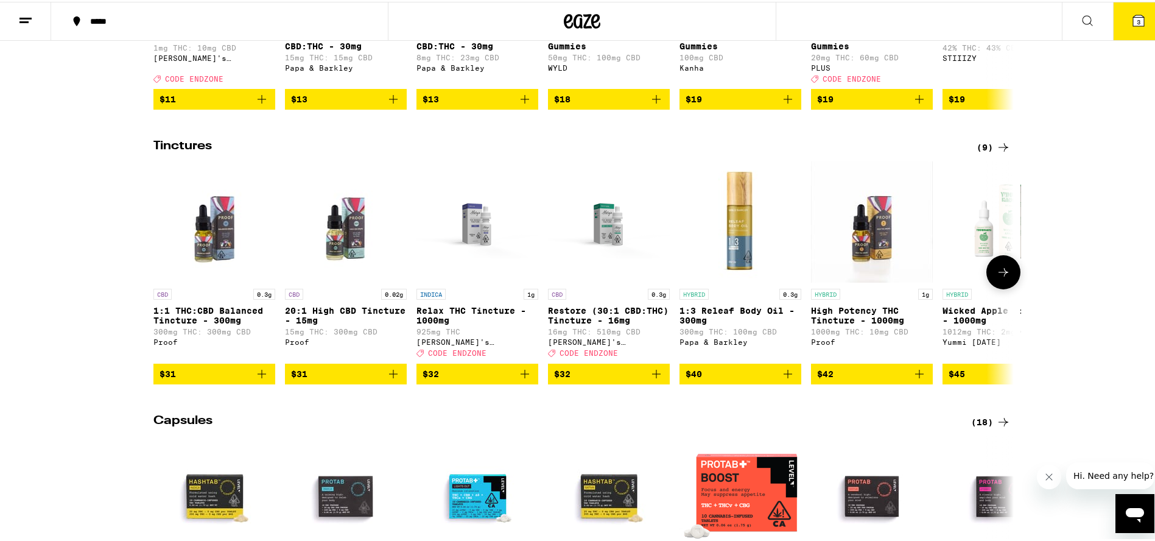
click at [477, 314] on p "Relax THC Tincture - 1000mg" at bounding box center [477, 313] width 122 height 19
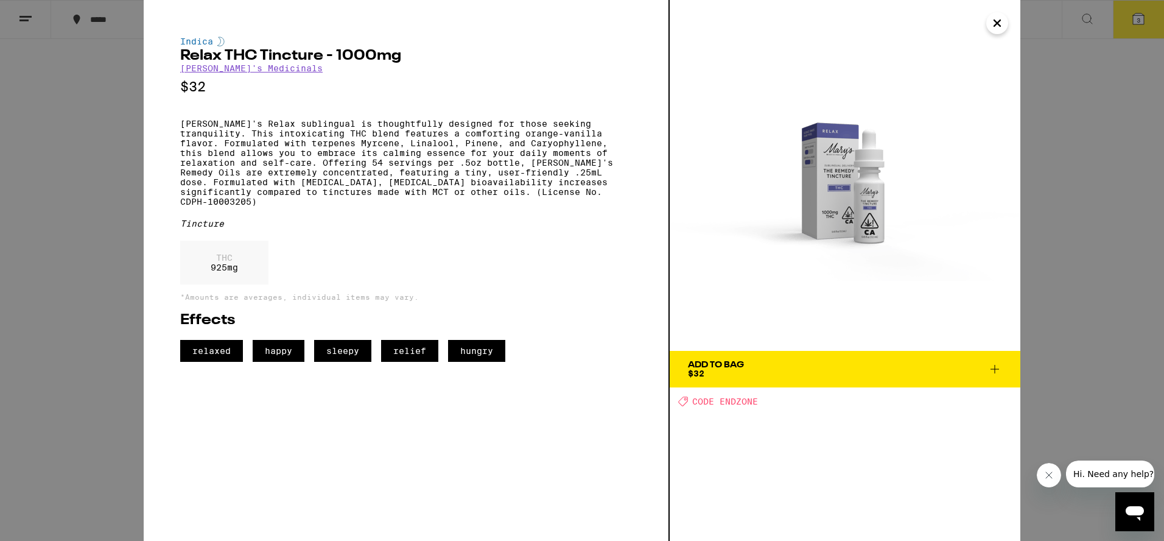
click at [701, 364] on div "Add To Bag" at bounding box center [716, 364] width 56 height 9
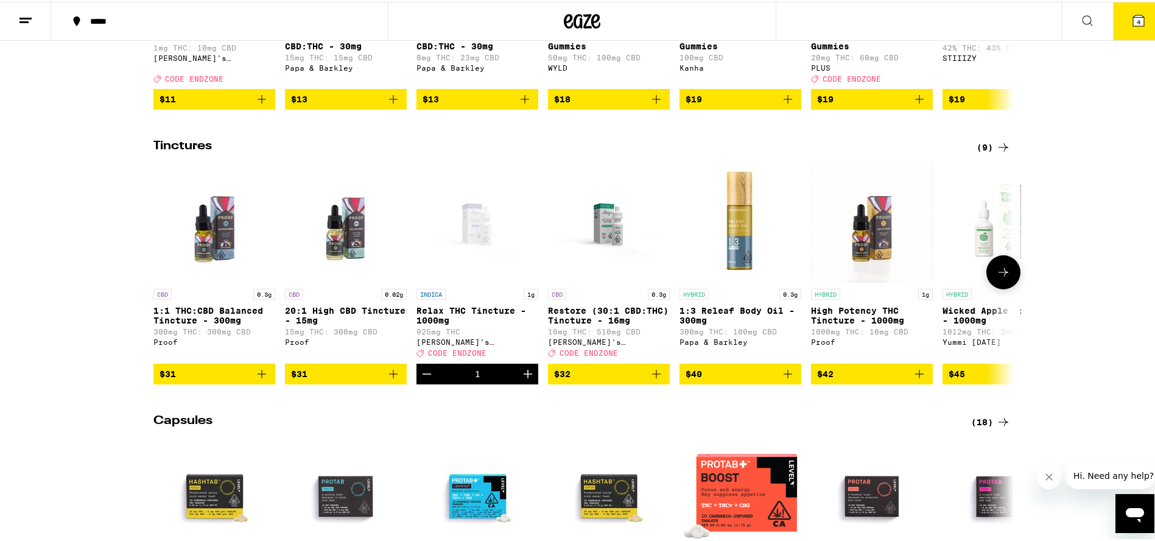
click at [996, 278] on icon at bounding box center [1003, 270] width 15 height 15
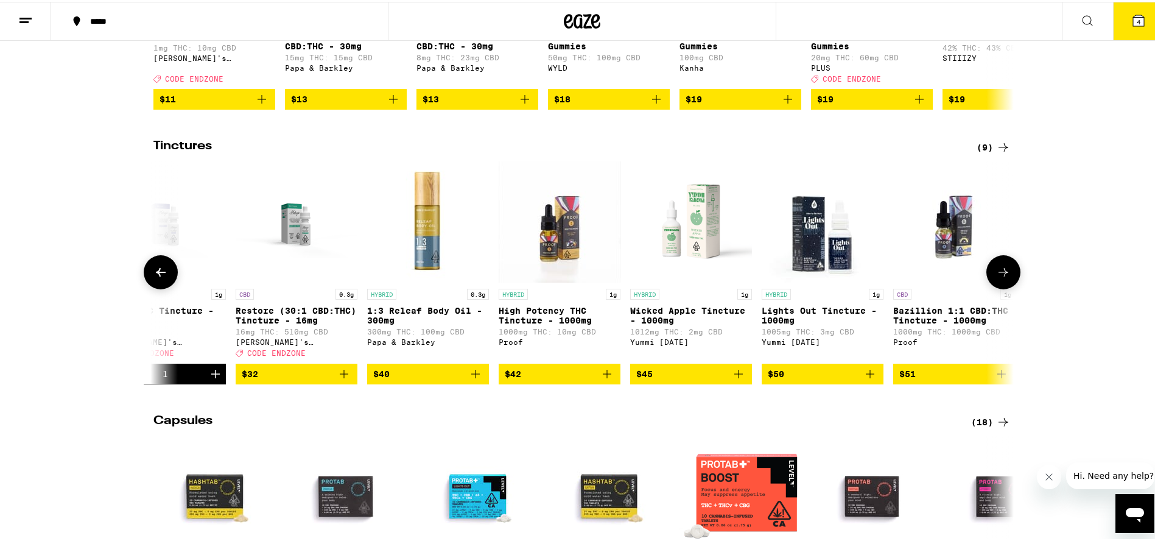
scroll to position [0, 326]
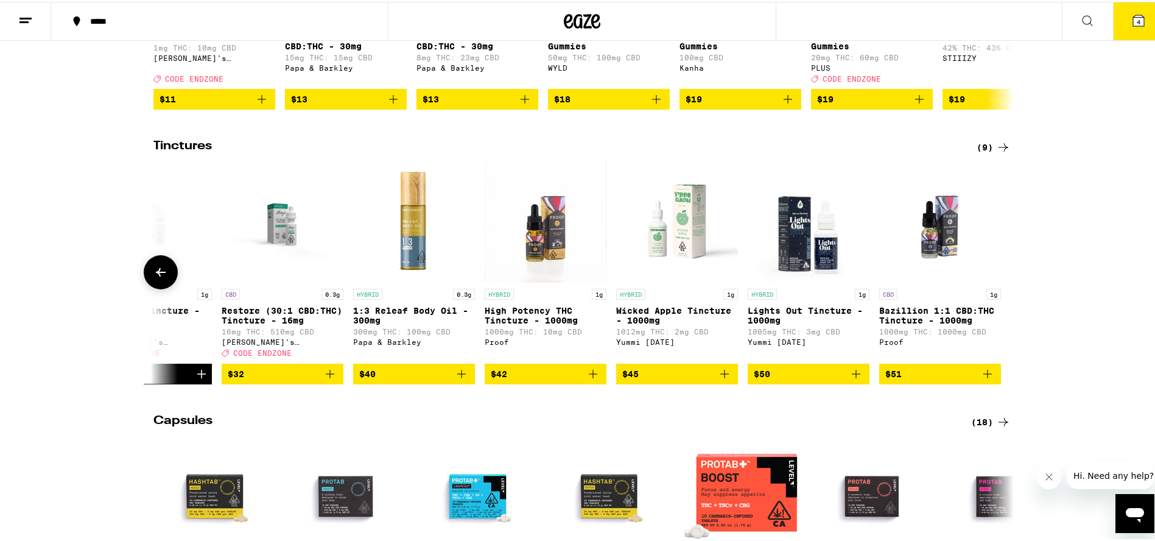
click at [153, 278] on icon at bounding box center [160, 270] width 15 height 15
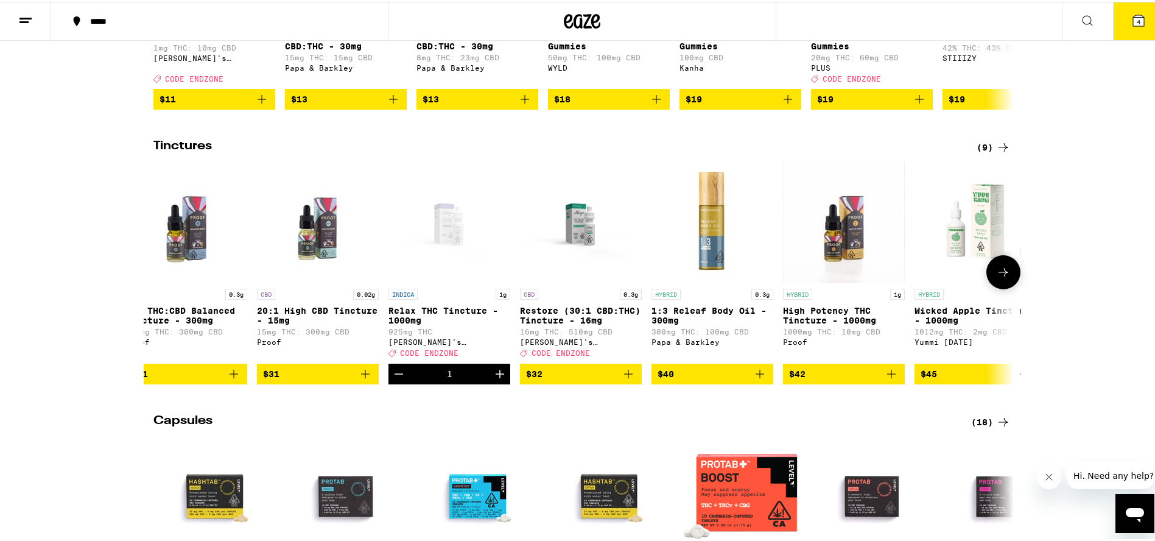
scroll to position [0, 0]
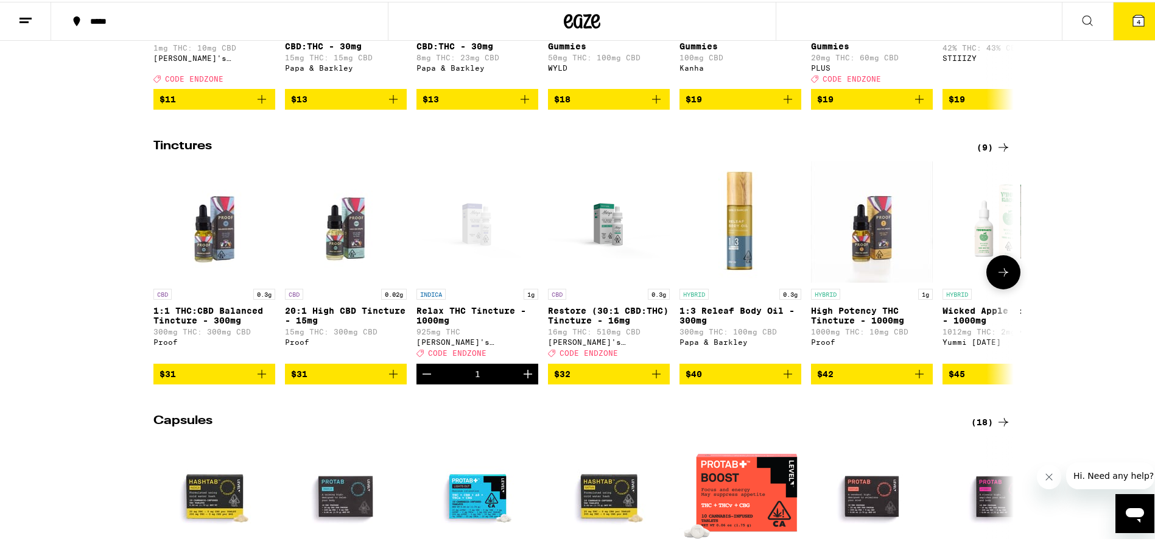
click at [1006, 286] on button at bounding box center [1003, 270] width 34 height 34
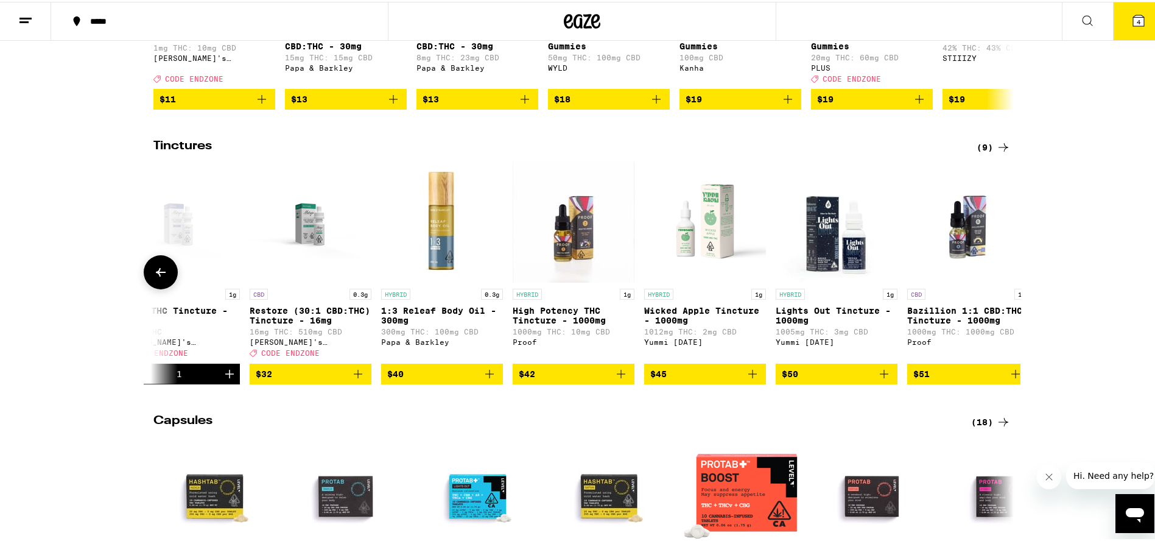
scroll to position [0, 326]
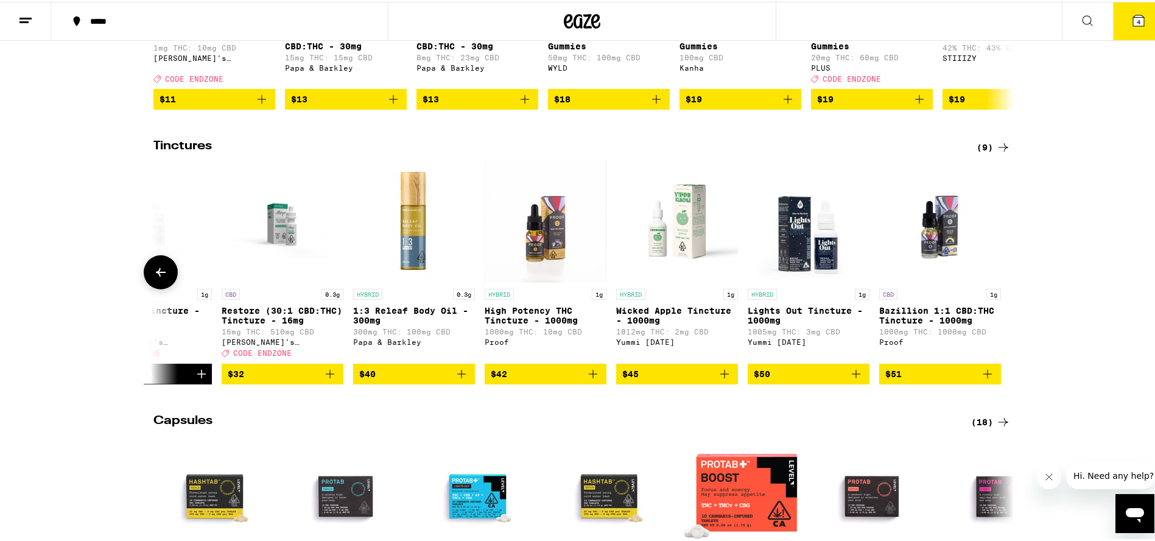
click at [823, 262] on img "Open page for Lights Out Tincture - 1000mg from Yummi Karma" at bounding box center [809, 220] width 122 height 122
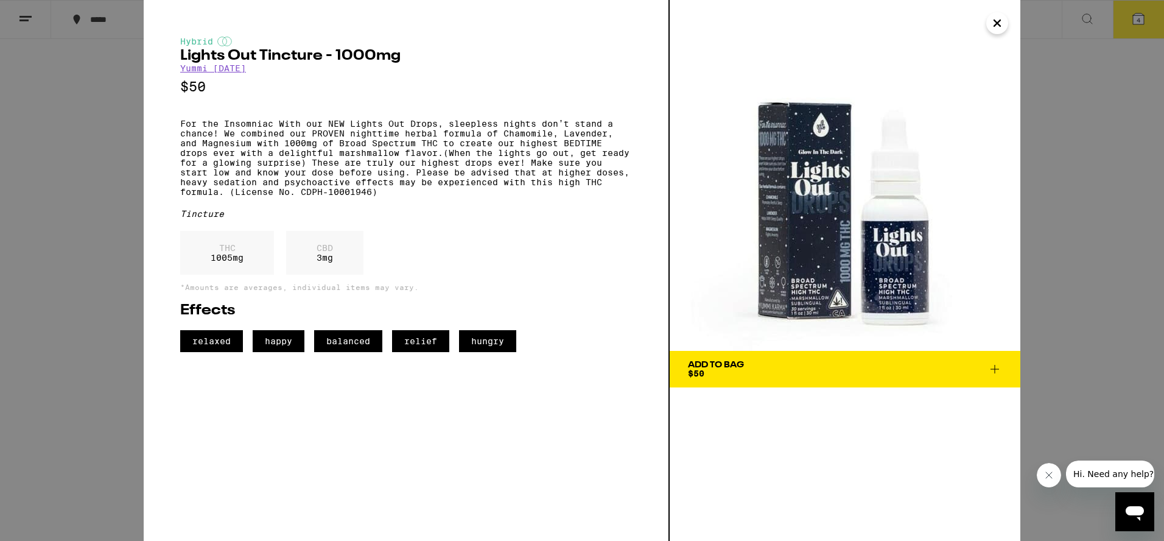
click at [1002, 26] on icon "Close" at bounding box center [997, 23] width 15 height 18
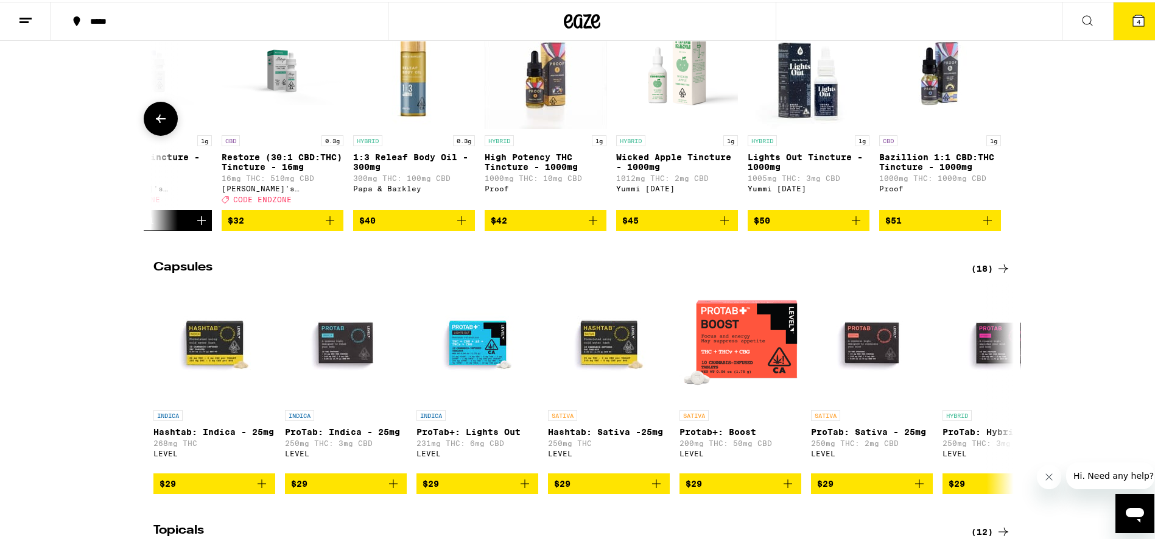
scroll to position [16, 0]
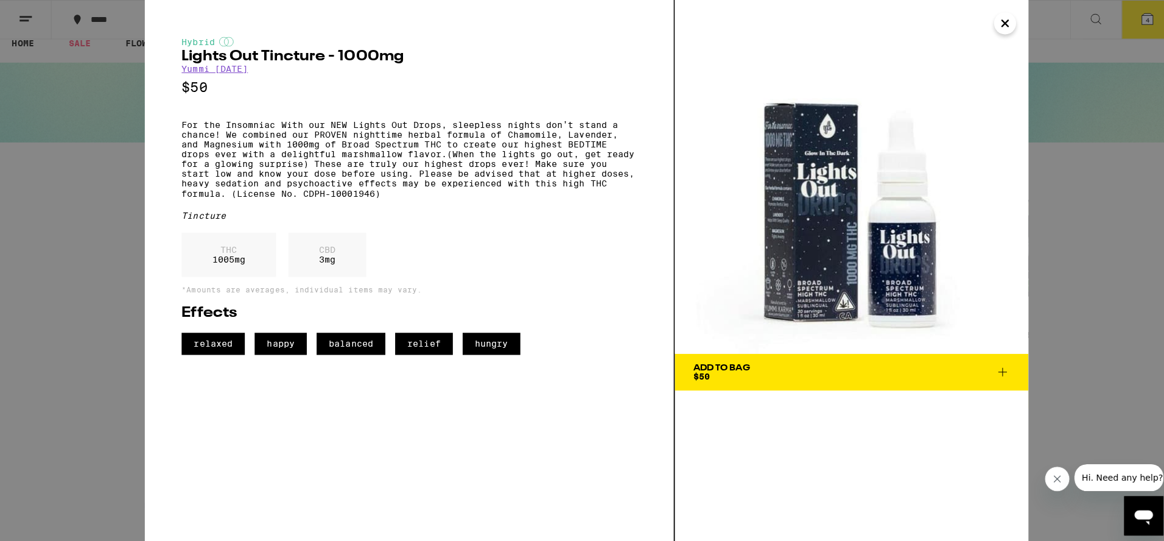
scroll to position [313, 0]
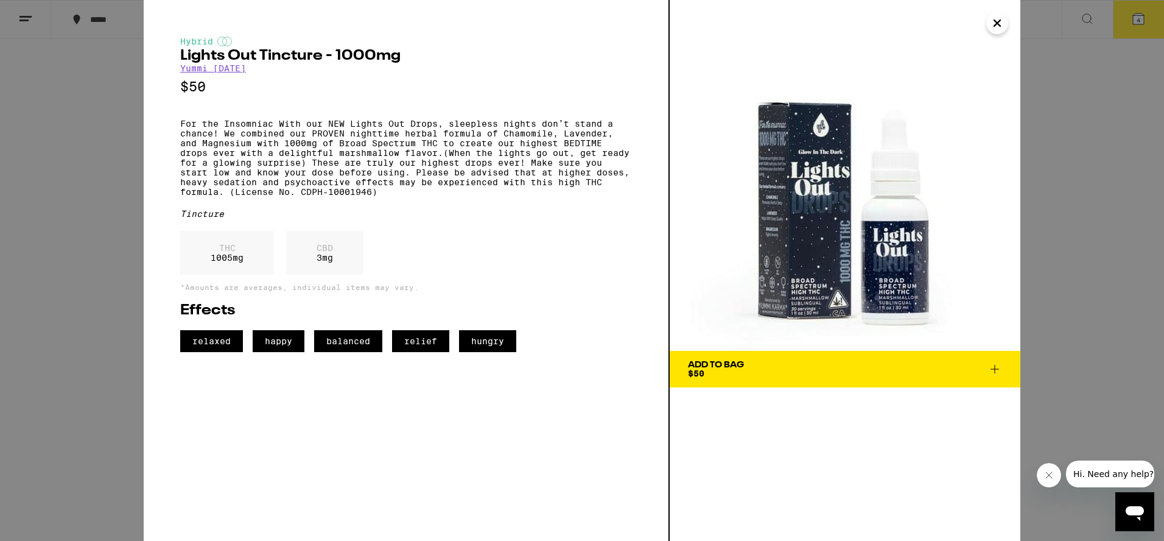
click at [996, 24] on icon "Close" at bounding box center [997, 23] width 6 height 6
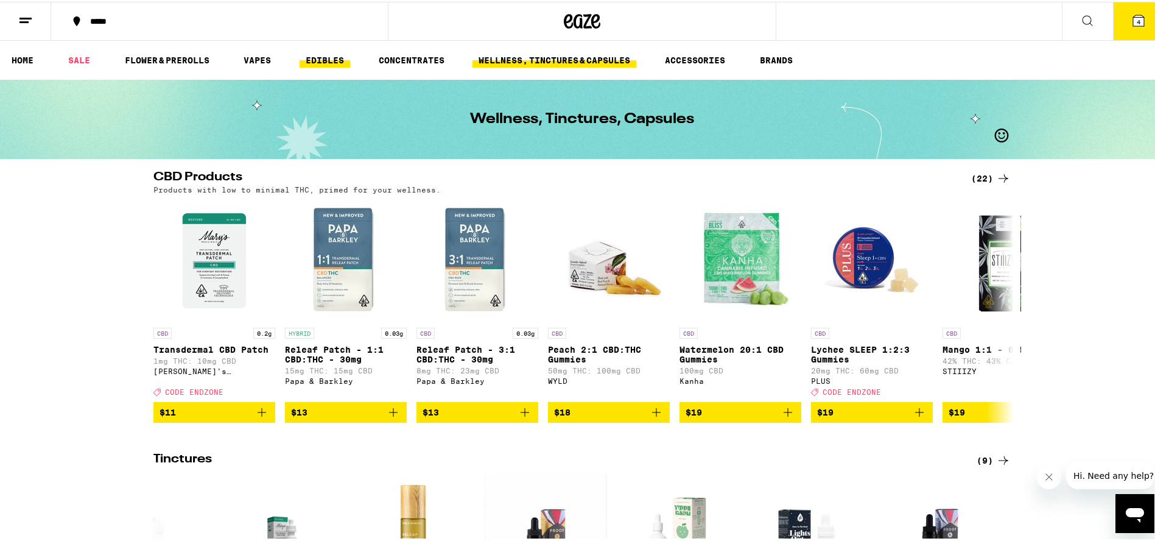
click at [338, 60] on link "EDIBLES" at bounding box center [325, 58] width 51 height 15
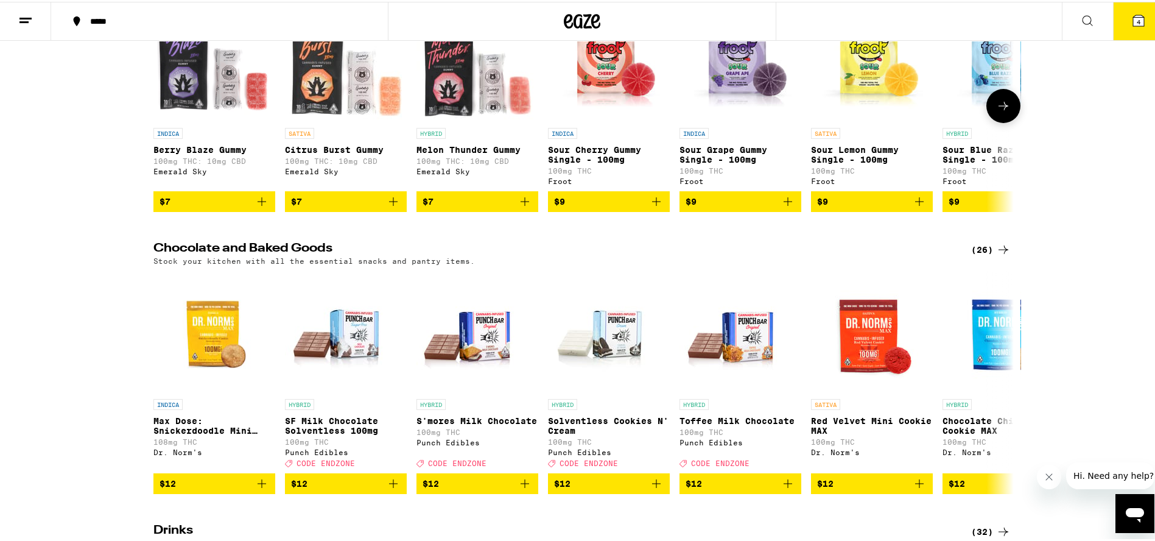
scroll to position [209, 0]
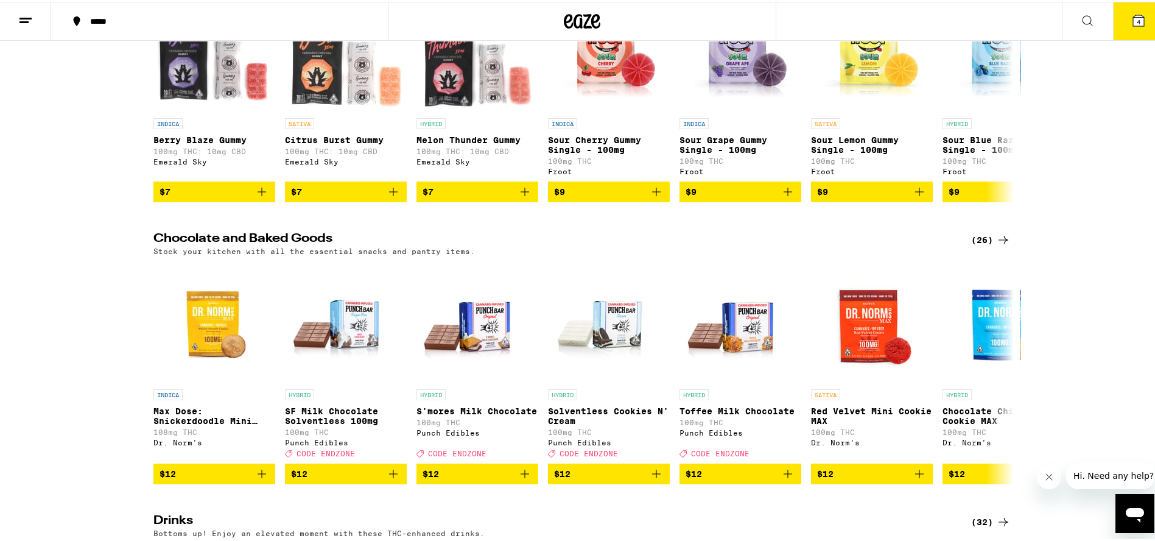
click at [977, 245] on div "(26)" at bounding box center [991, 238] width 40 height 15
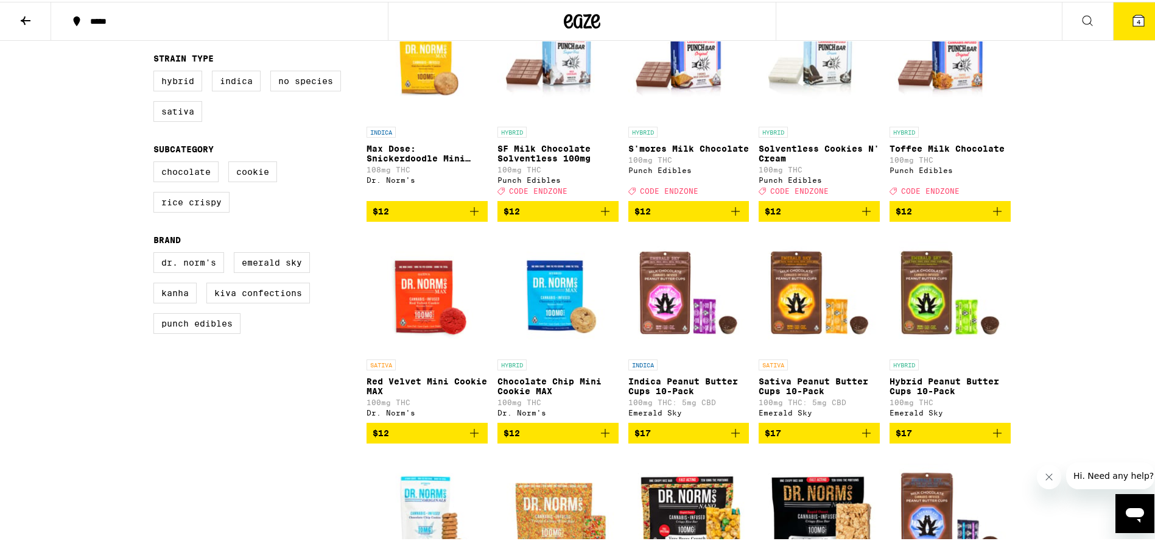
scroll to position [258, 0]
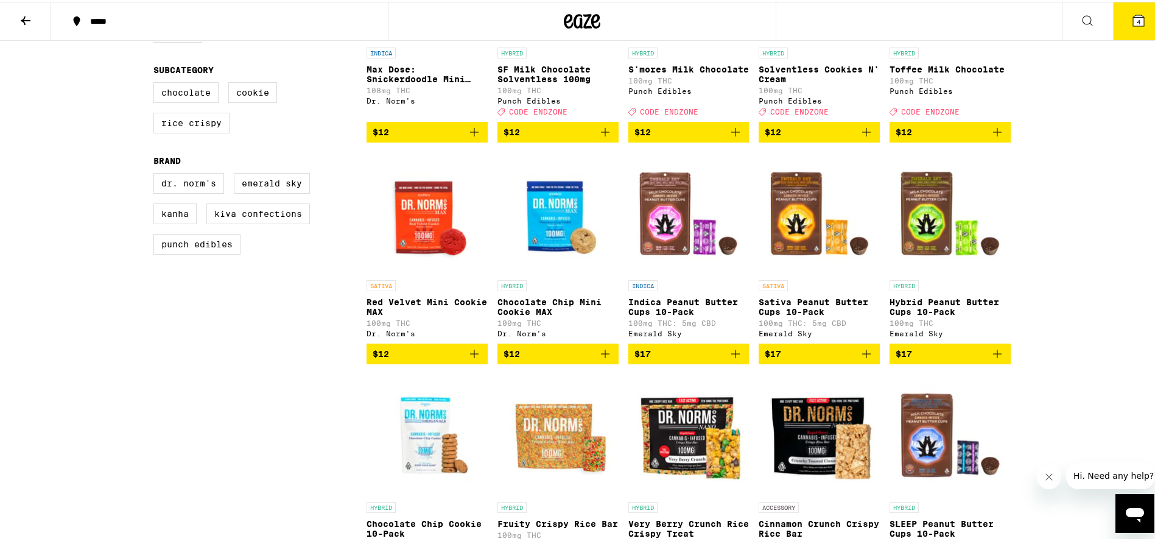
click at [566, 247] on img "Open page for Chocolate Chip Mini Cookie MAX from Dr. Norm's" at bounding box center [557, 211] width 121 height 122
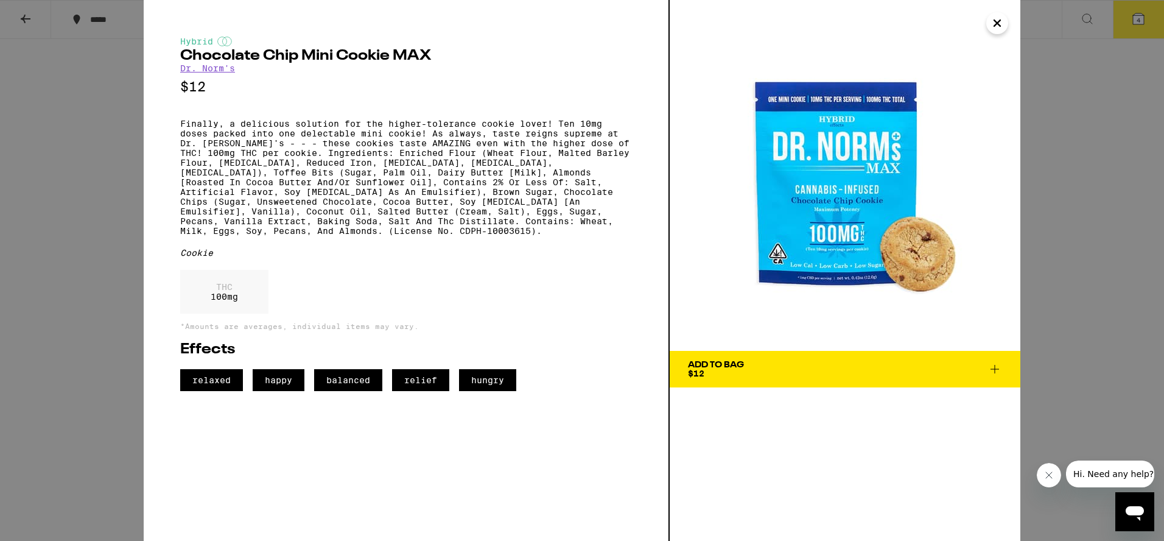
click at [1001, 22] on icon "Close" at bounding box center [997, 23] width 15 height 18
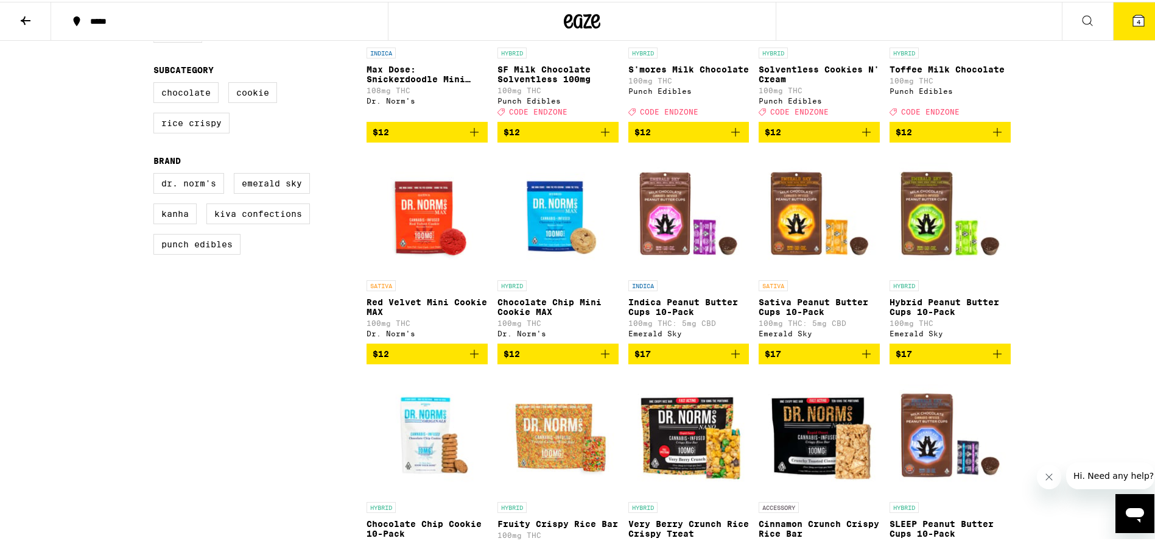
click at [659, 220] on img "Open page for Indica Peanut Butter Cups 10-Pack from Emerald Sky" at bounding box center [688, 211] width 121 height 122
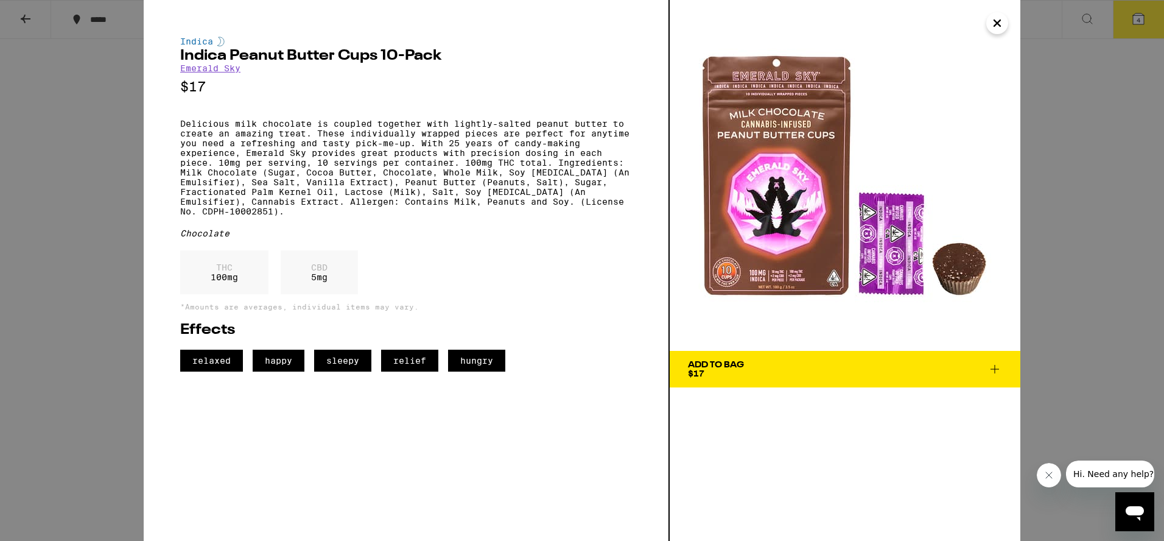
click at [997, 28] on icon "Close" at bounding box center [997, 23] width 15 height 18
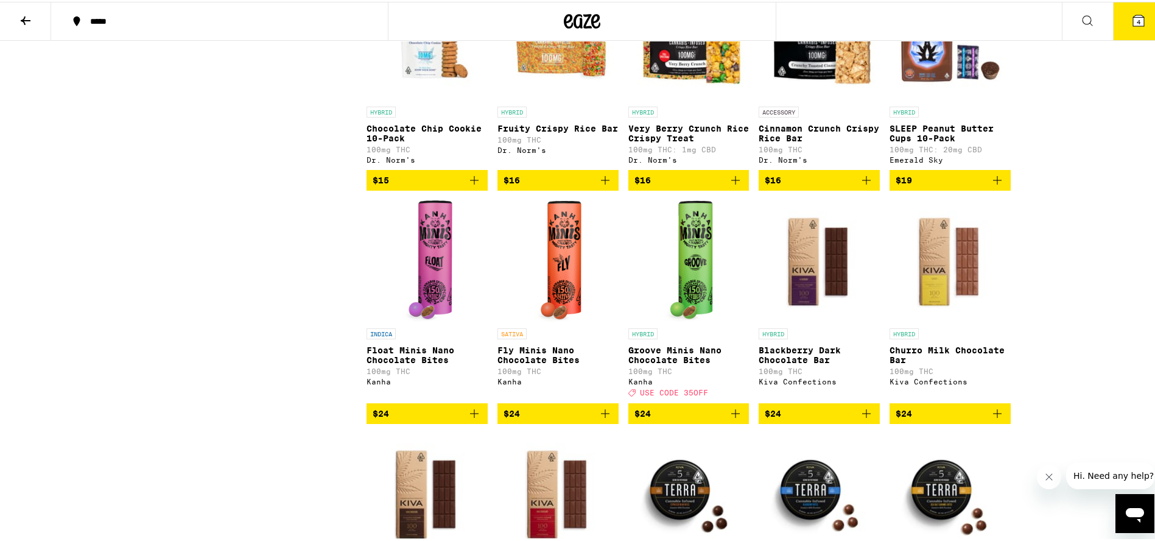
scroll to position [677, 0]
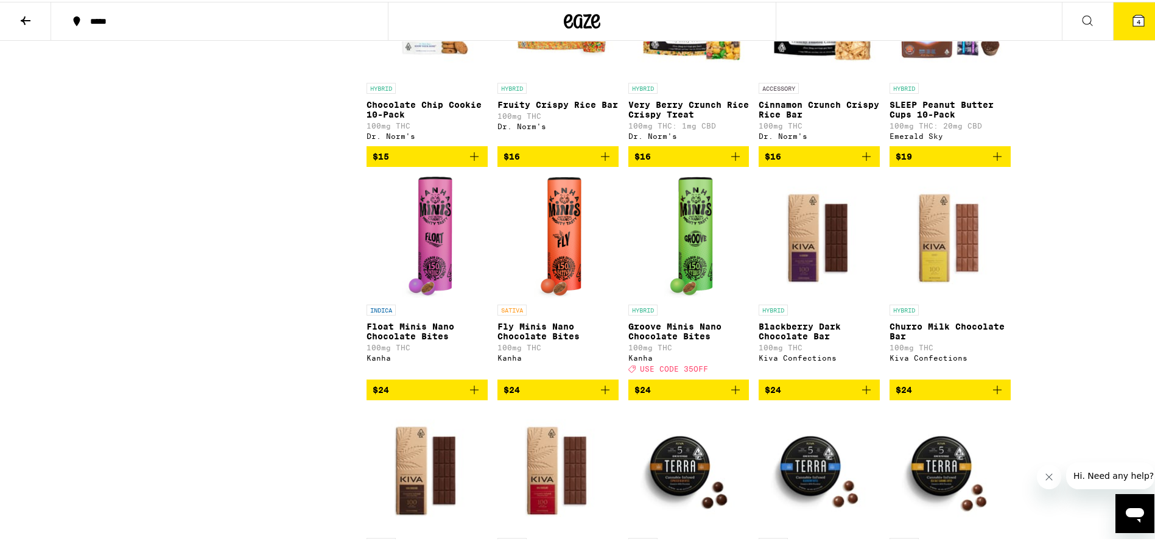
click at [795, 250] on img "Open page for Blackberry Dark Chocolate Bar from Kiva Confections" at bounding box center [819, 236] width 121 height 122
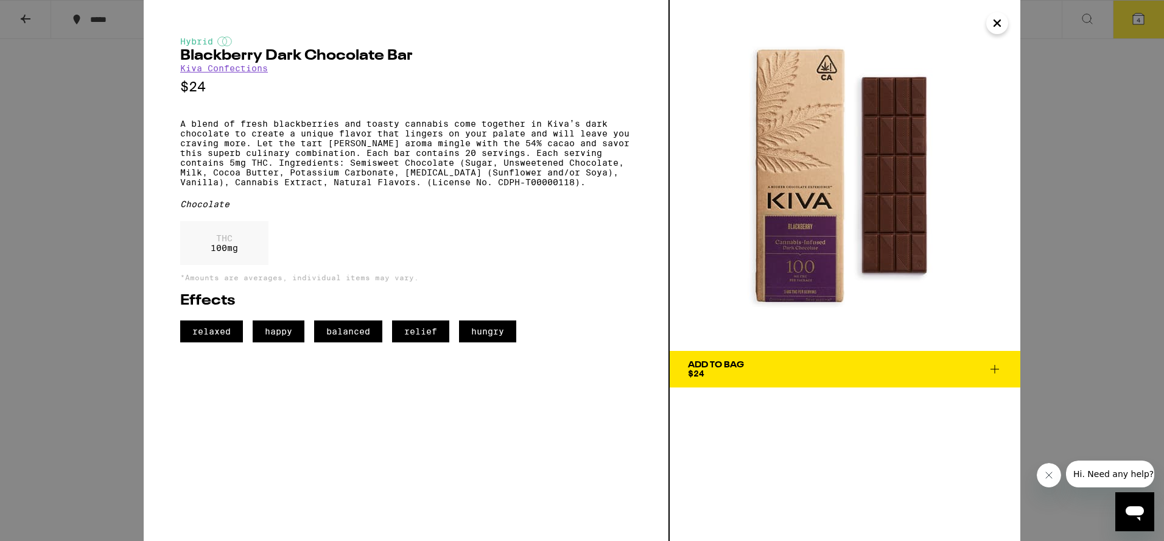
click at [857, 374] on span "Add To Bag $24" at bounding box center [845, 368] width 314 height 17
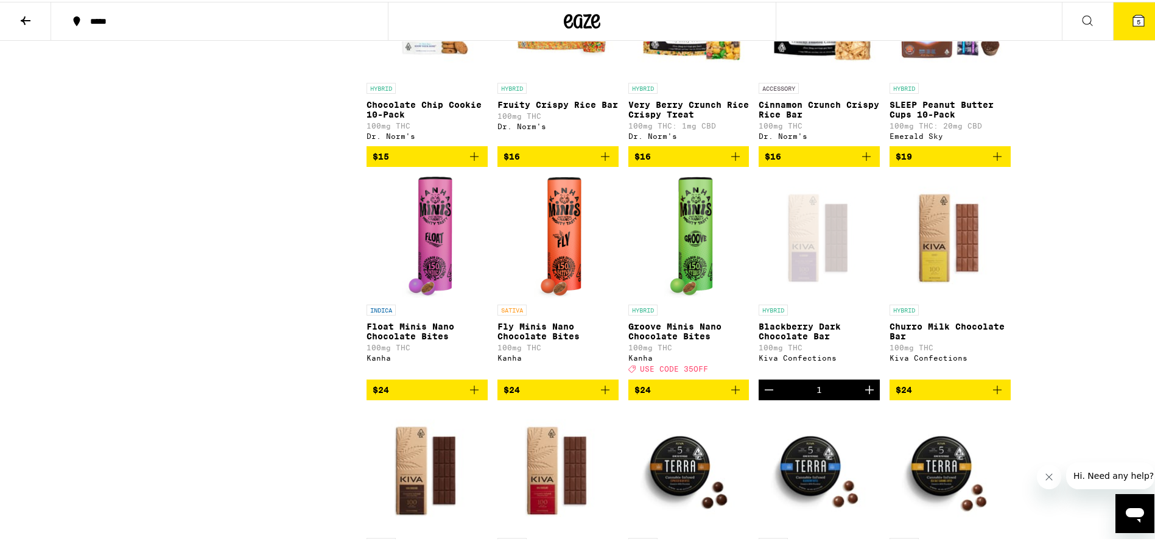
click at [765, 395] on icon "Decrement" at bounding box center [769, 387] width 15 height 15
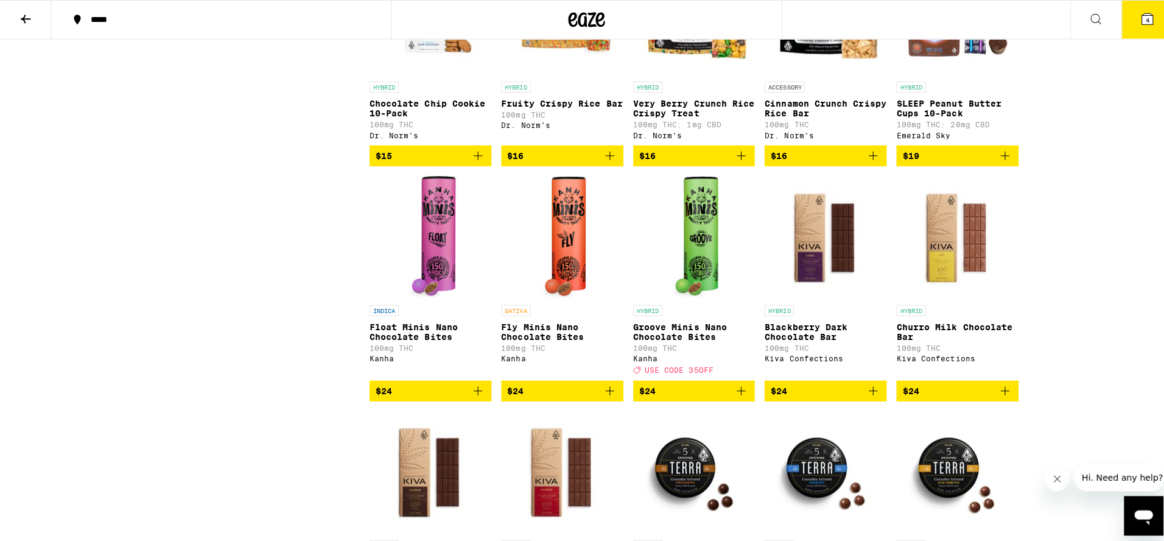
scroll to position [800, 0]
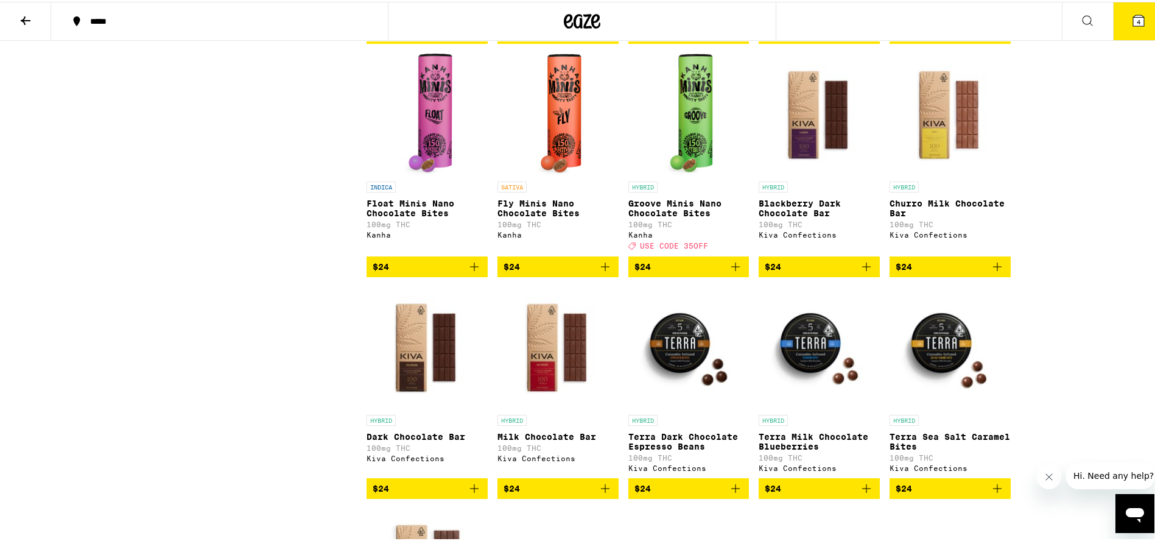
click at [421, 391] on img "Open page for Dark Chocolate Bar from Kiva Confections" at bounding box center [426, 346] width 121 height 122
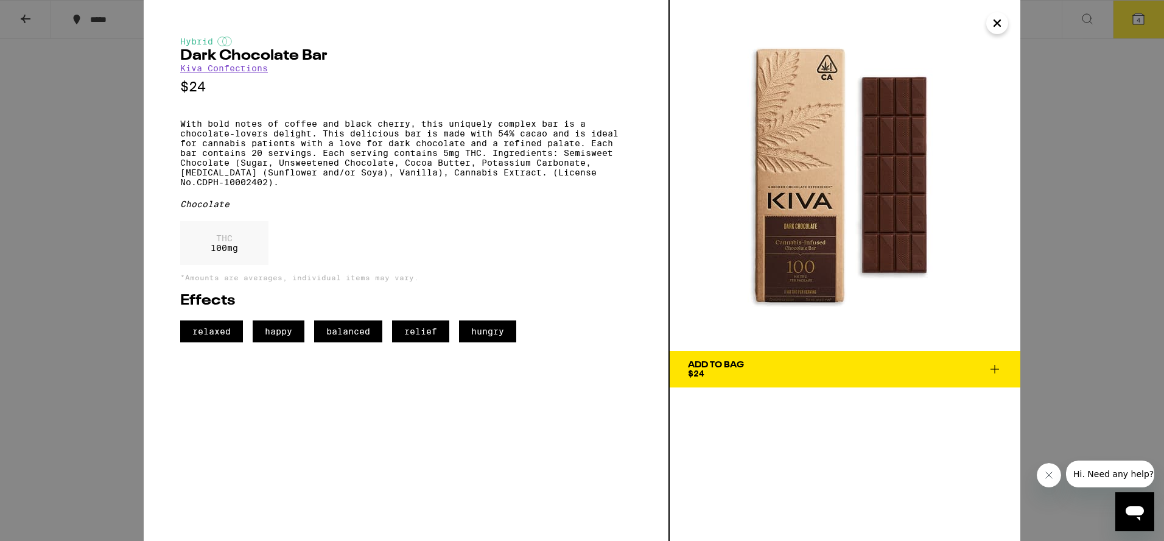
click at [830, 357] on button "Add To Bag $24" at bounding box center [845, 369] width 351 height 37
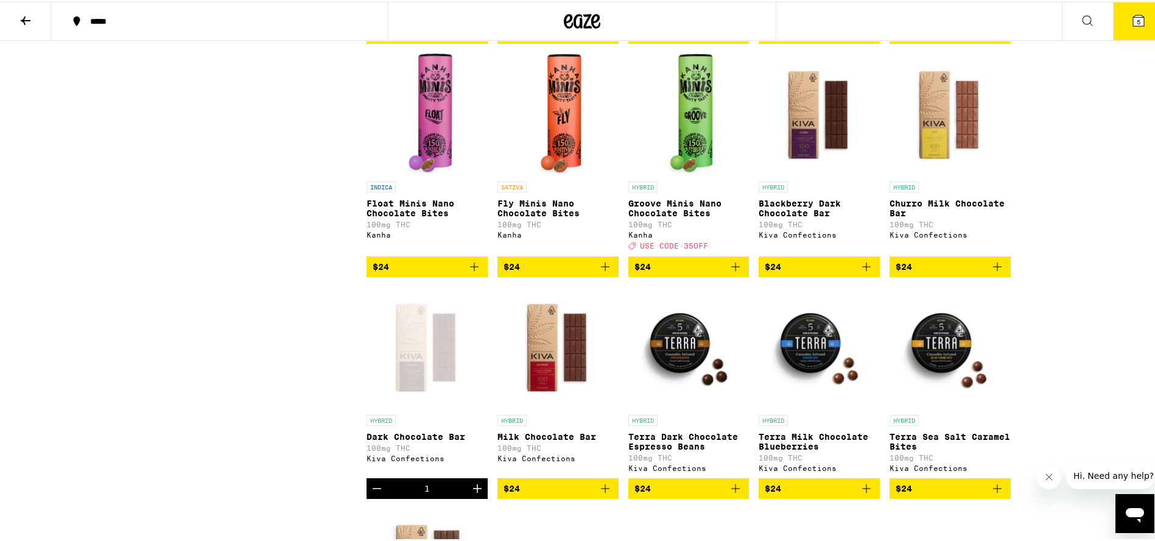
click at [1133, 23] on icon at bounding box center [1138, 18] width 11 height 11
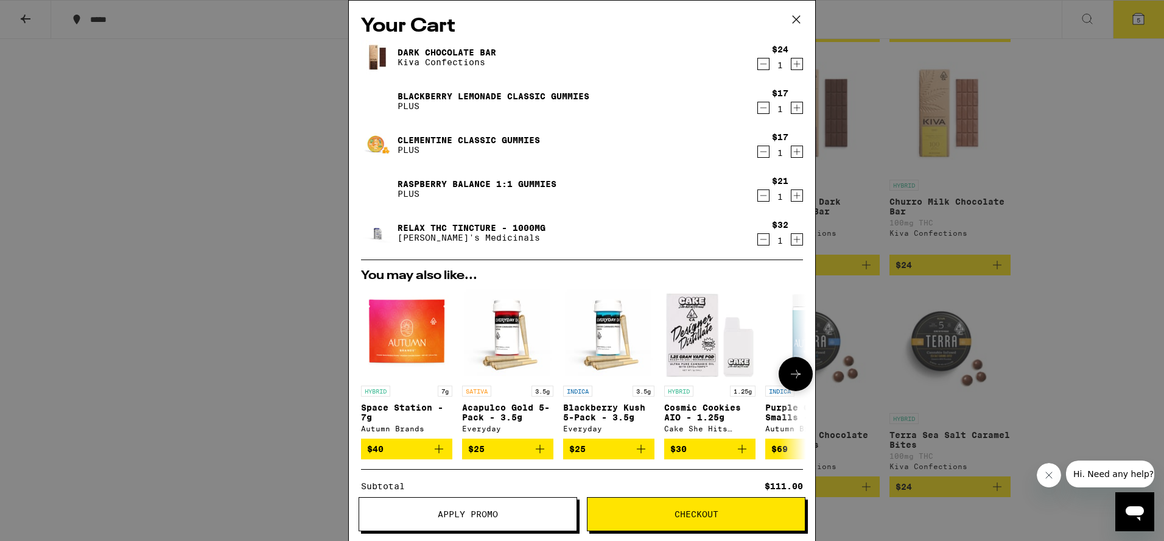
scroll to position [158, 0]
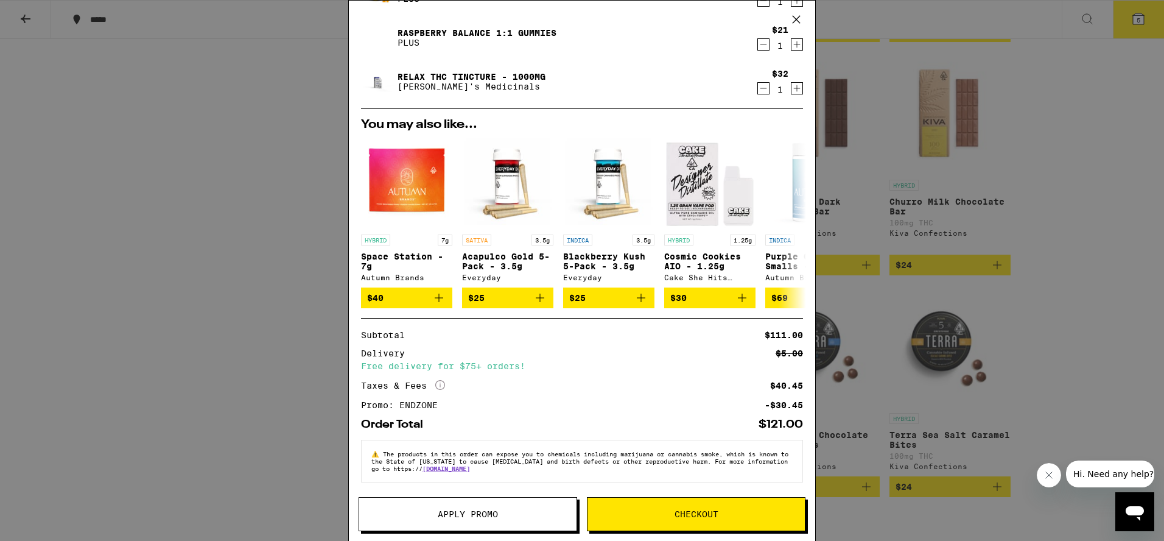
click at [689, 511] on span "Checkout" at bounding box center [697, 514] width 44 height 9
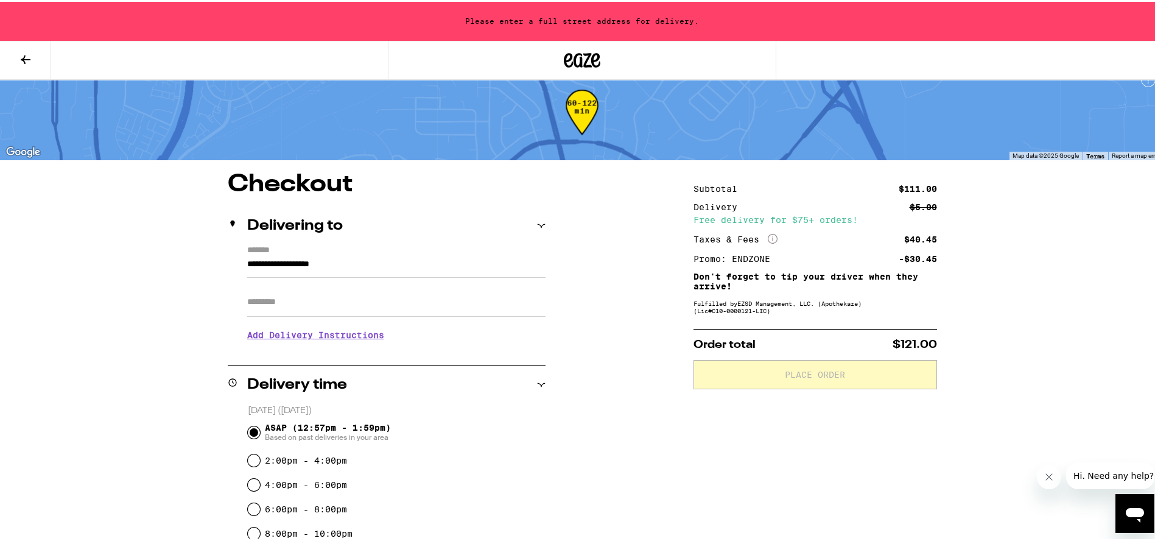
scroll to position [24, 0]
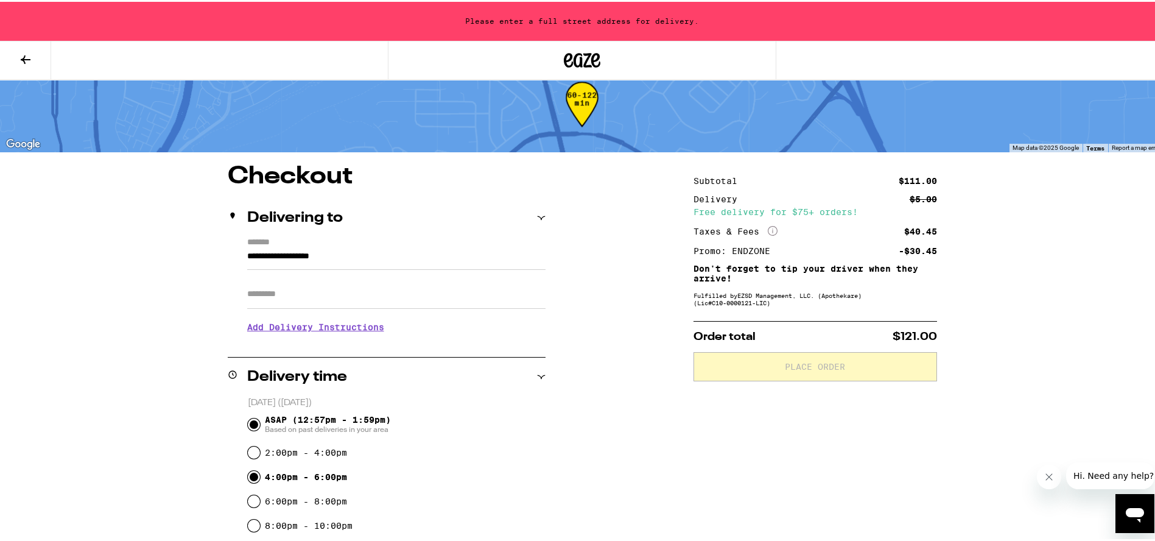
click at [248, 475] on input "4:00pm - 6:00pm" at bounding box center [254, 475] width 12 height 12
radio input "true"
click at [303, 252] on input "**********" at bounding box center [396, 257] width 298 height 21
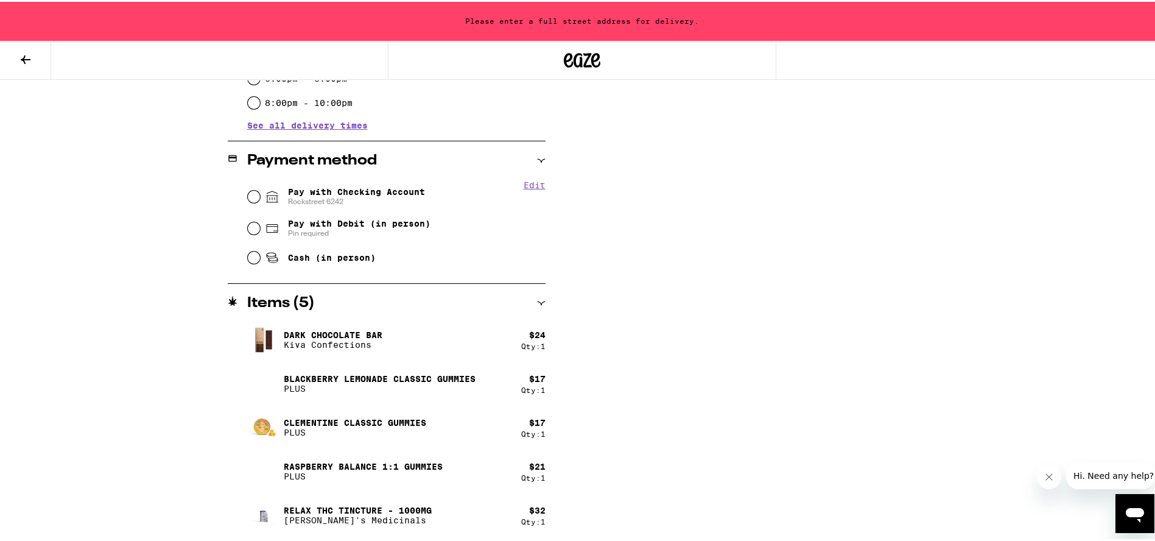
scroll to position [0, 0]
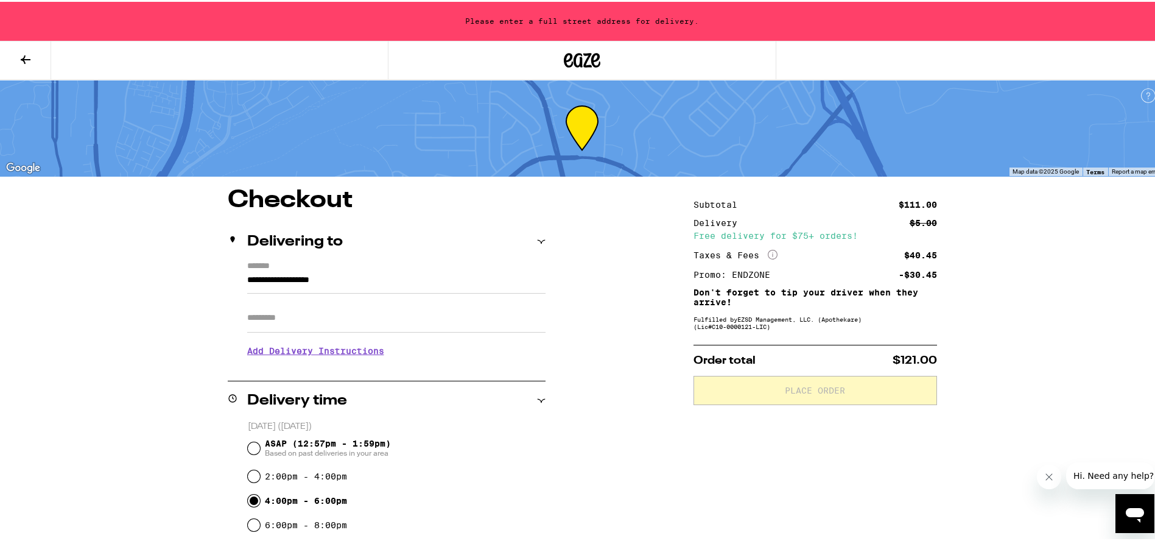
click at [285, 272] on input "**********" at bounding box center [396, 281] width 298 height 21
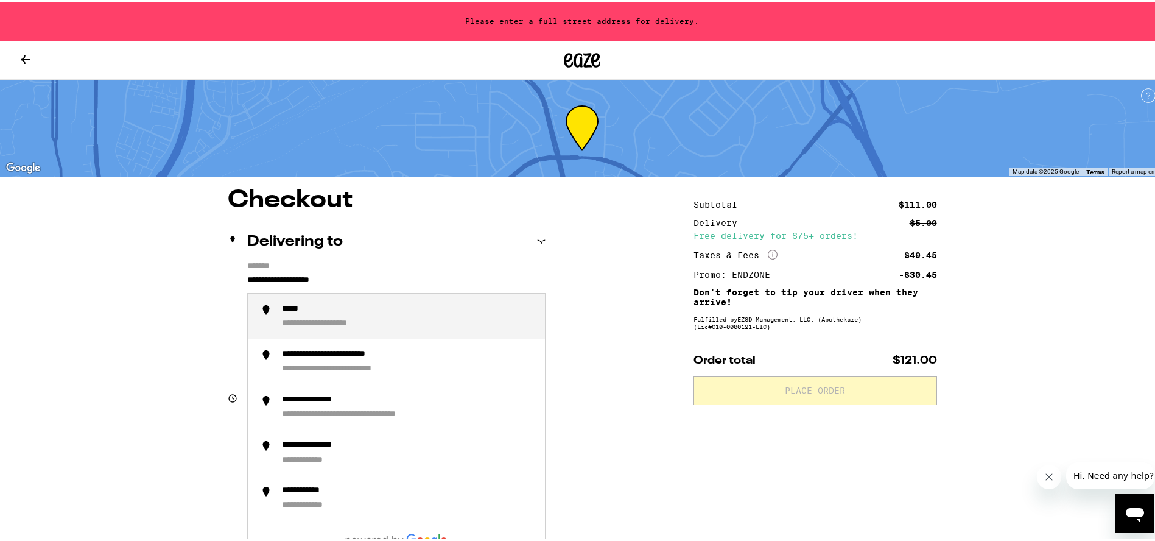
drag, startPoint x: 382, startPoint y: 279, endPoint x: 232, endPoint y: 281, distance: 149.8
click at [232, 281] on div "**********" at bounding box center [387, 311] width 318 height 105
click at [287, 307] on div "**********" at bounding box center [337, 308] width 110 height 12
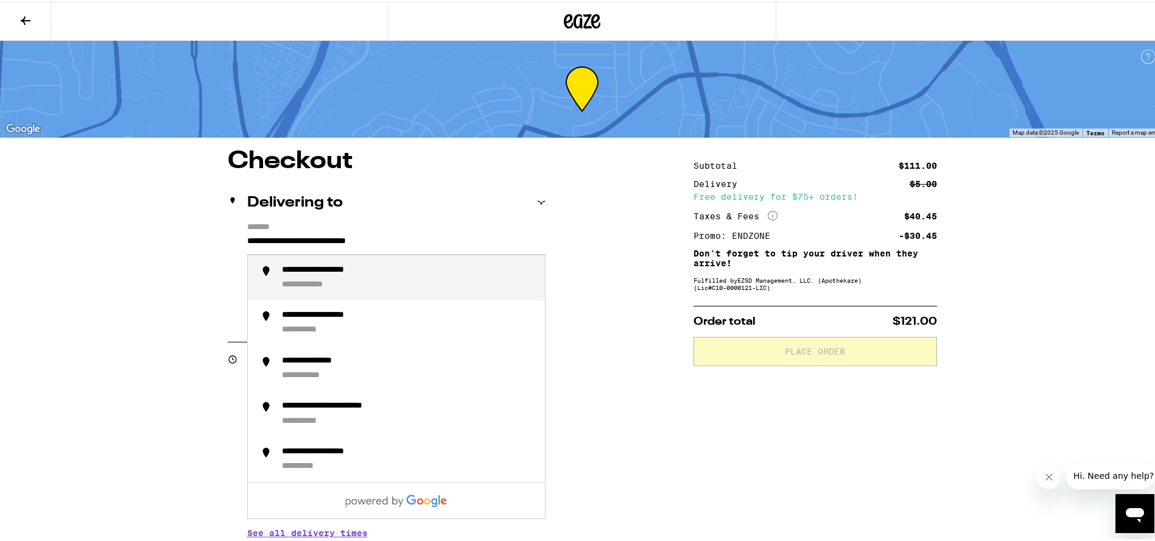
click at [426, 240] on input "**********" at bounding box center [396, 242] width 298 height 21
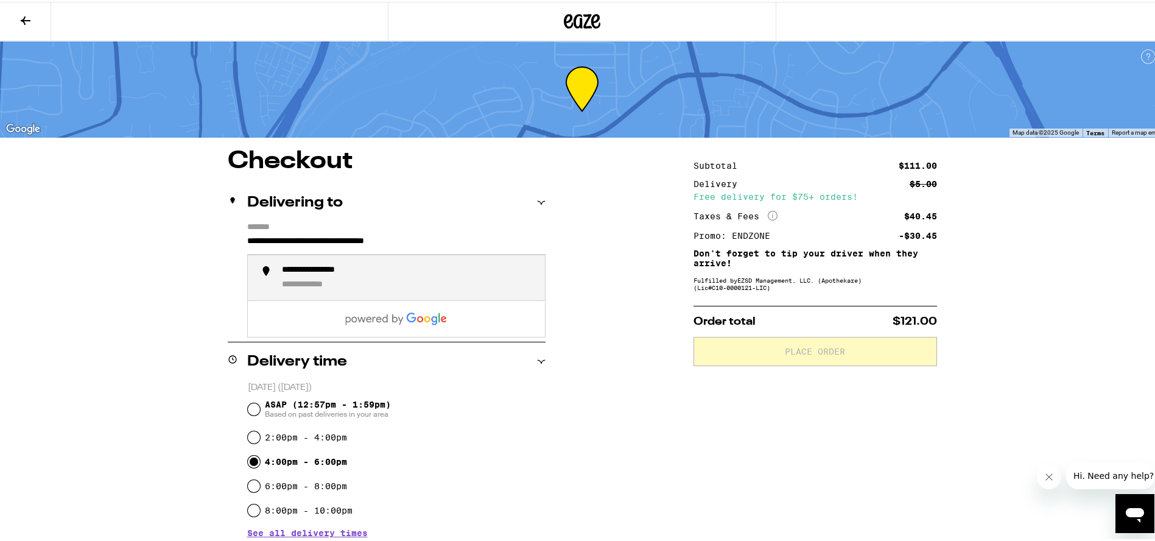
type input "**********"
click at [618, 251] on div "**********" at bounding box center [582, 547] width 877 height 801
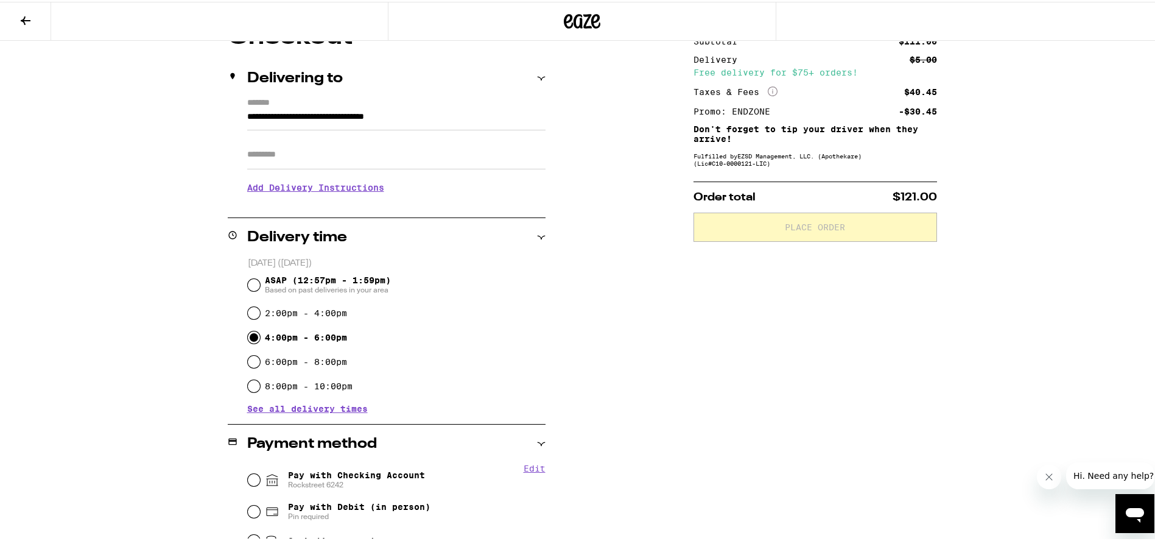
scroll to position [167, 0]
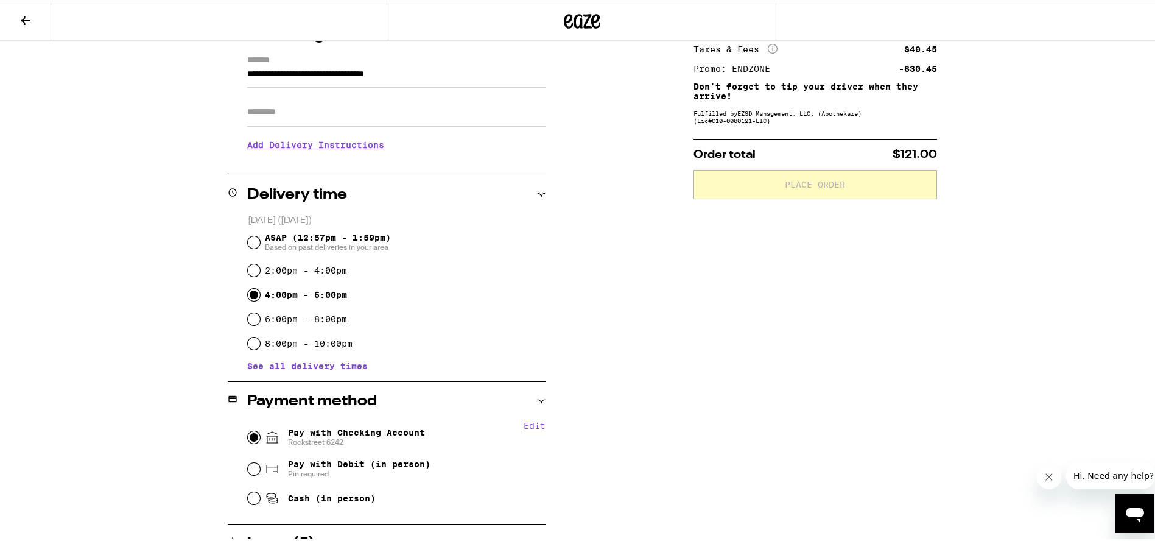
click at [252, 433] on input "Pay with Checking Account Rockstreet 6242" at bounding box center [254, 435] width 12 height 12
radio input "true"
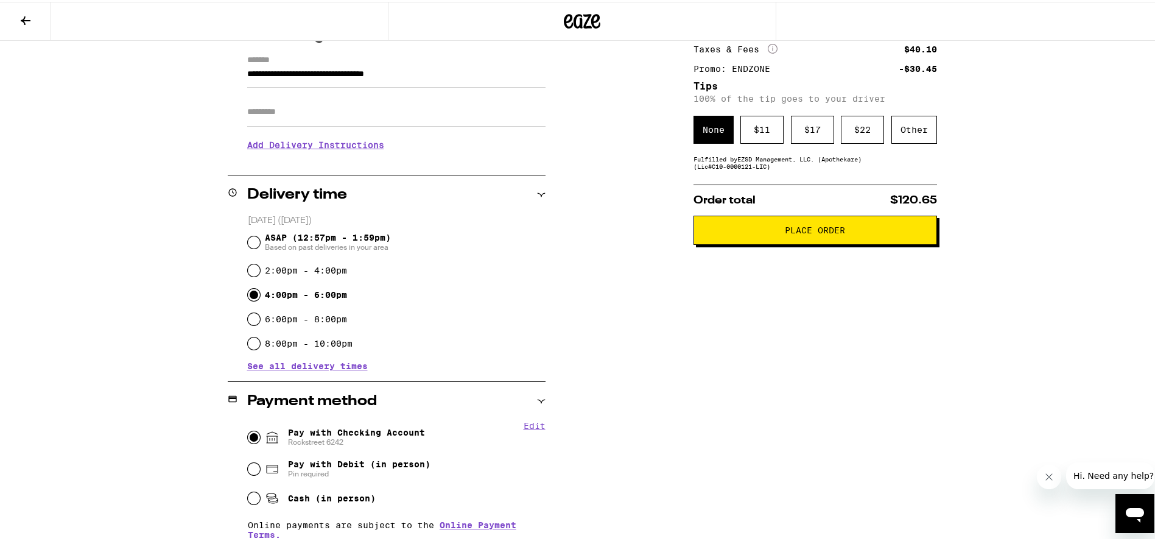
scroll to position [7, 0]
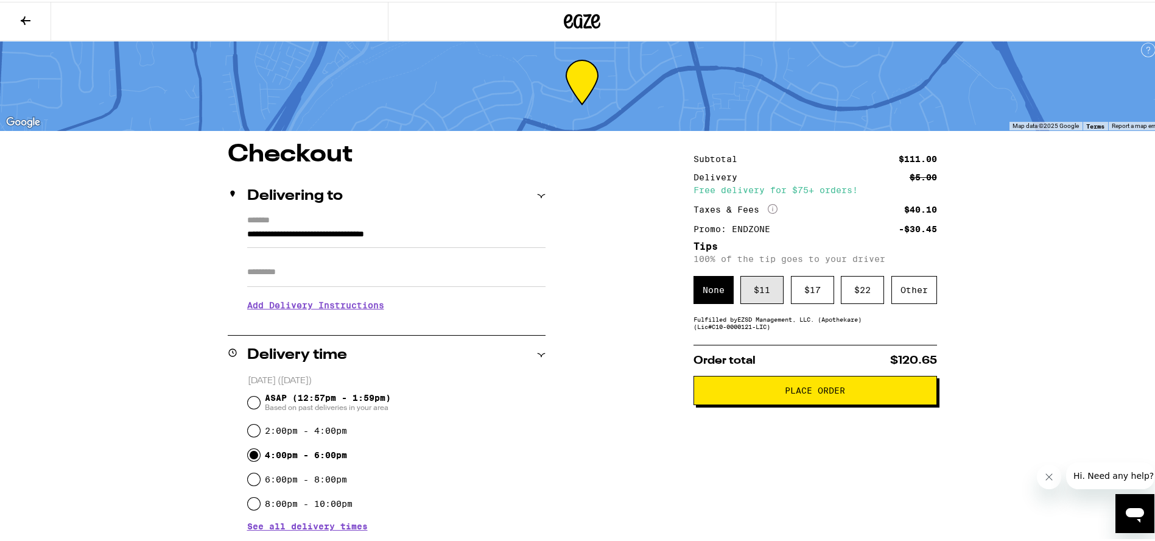
click at [745, 293] on div "$ 11" at bounding box center [761, 288] width 43 height 28
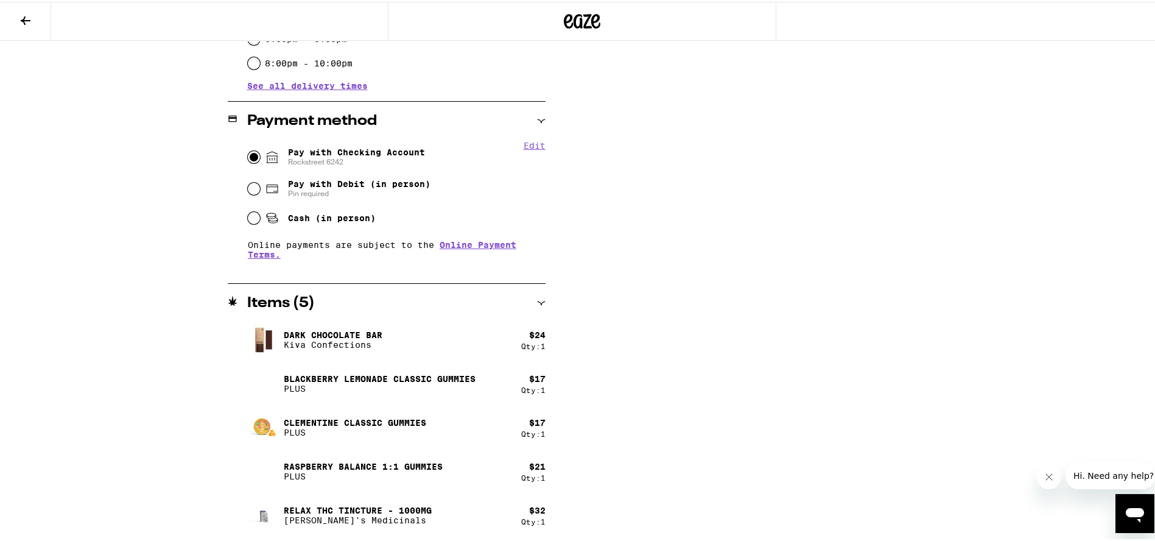
scroll to position [43, 0]
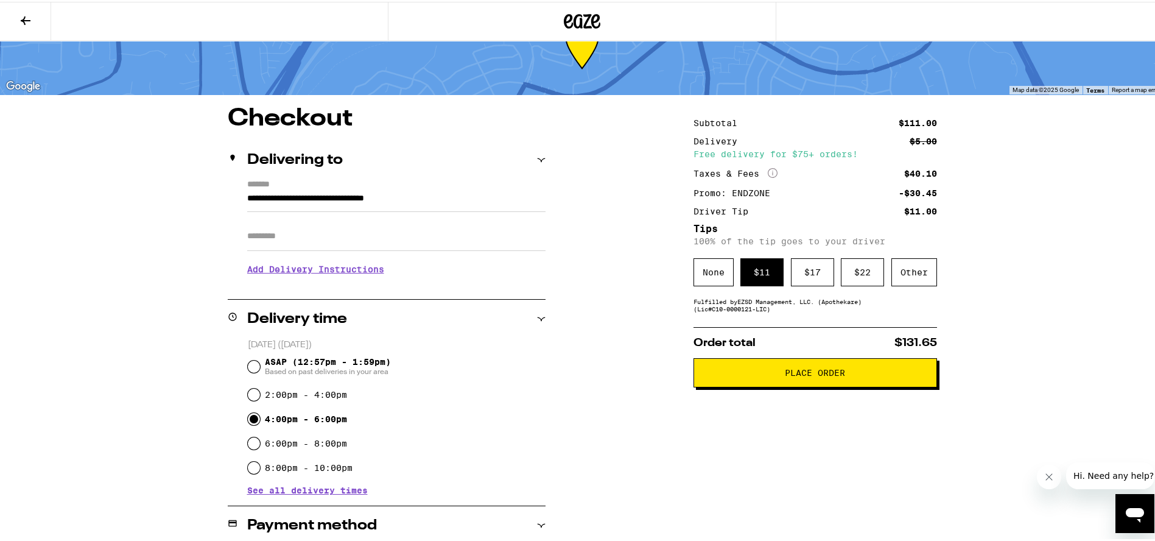
click at [734, 383] on button "Place Order" at bounding box center [815, 370] width 244 height 29
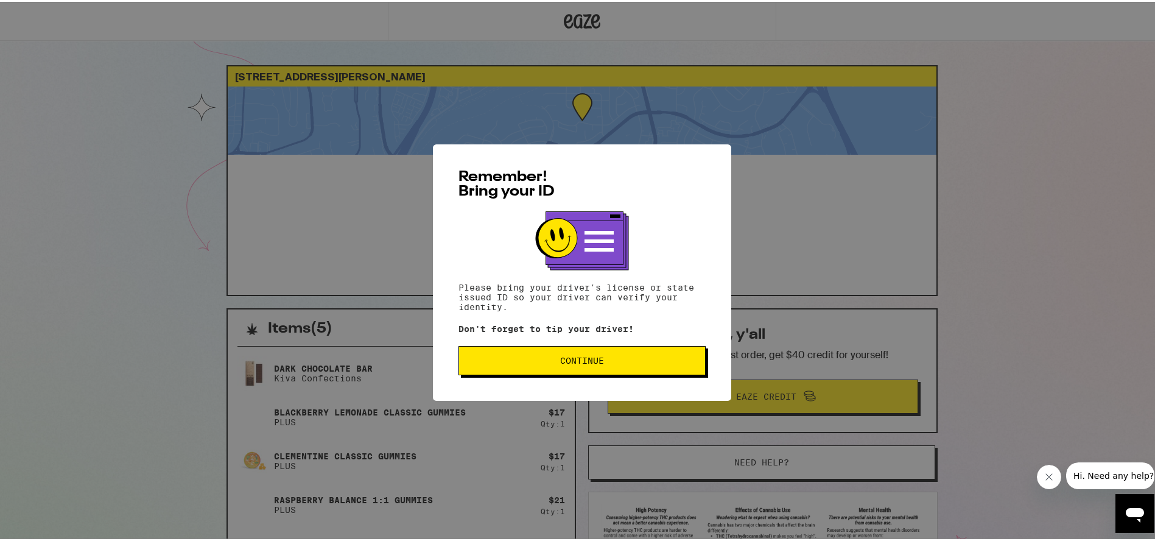
click at [575, 358] on span "Continue" at bounding box center [582, 358] width 44 height 9
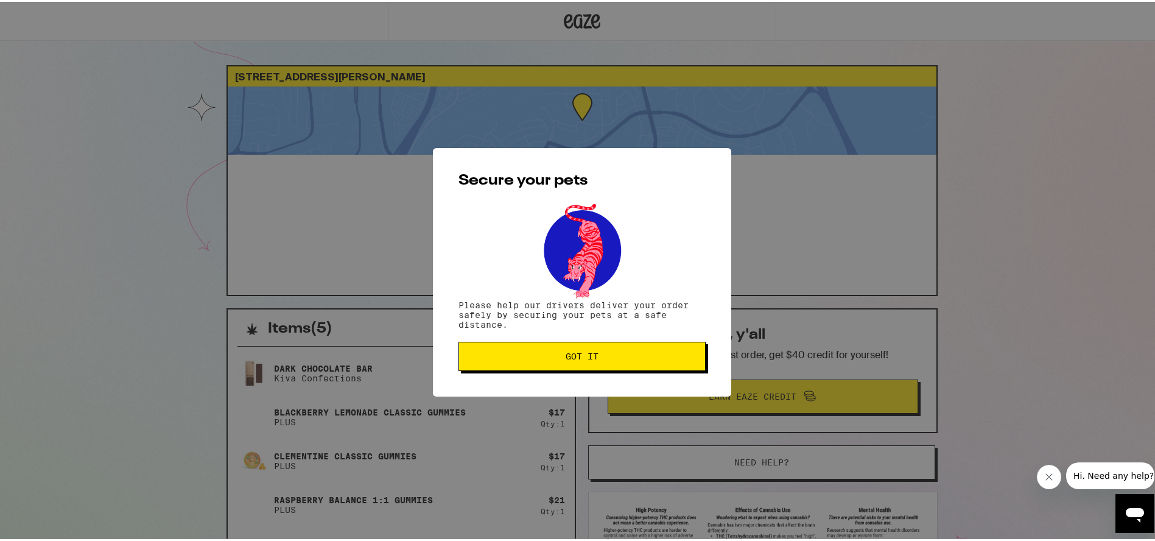
click at [575, 358] on span "Got it" at bounding box center [582, 354] width 33 height 9
